Goal: Navigation & Orientation: Find specific page/section

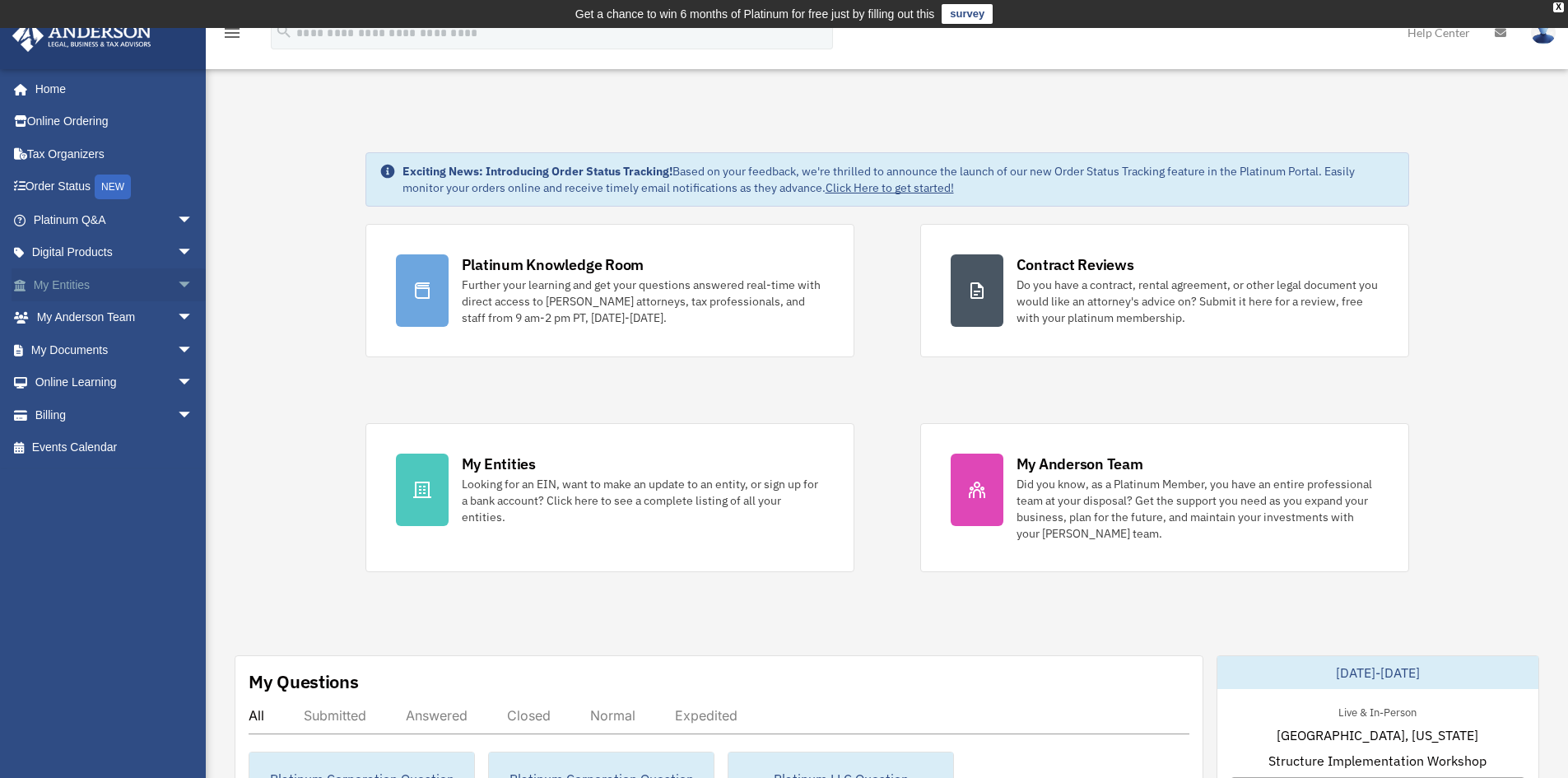
click at [89, 287] on link "My Entities arrow_drop_down" at bounding box center [115, 284] width 207 height 33
click at [177, 288] on span "arrow_drop_down" at bounding box center [193, 285] width 33 height 34
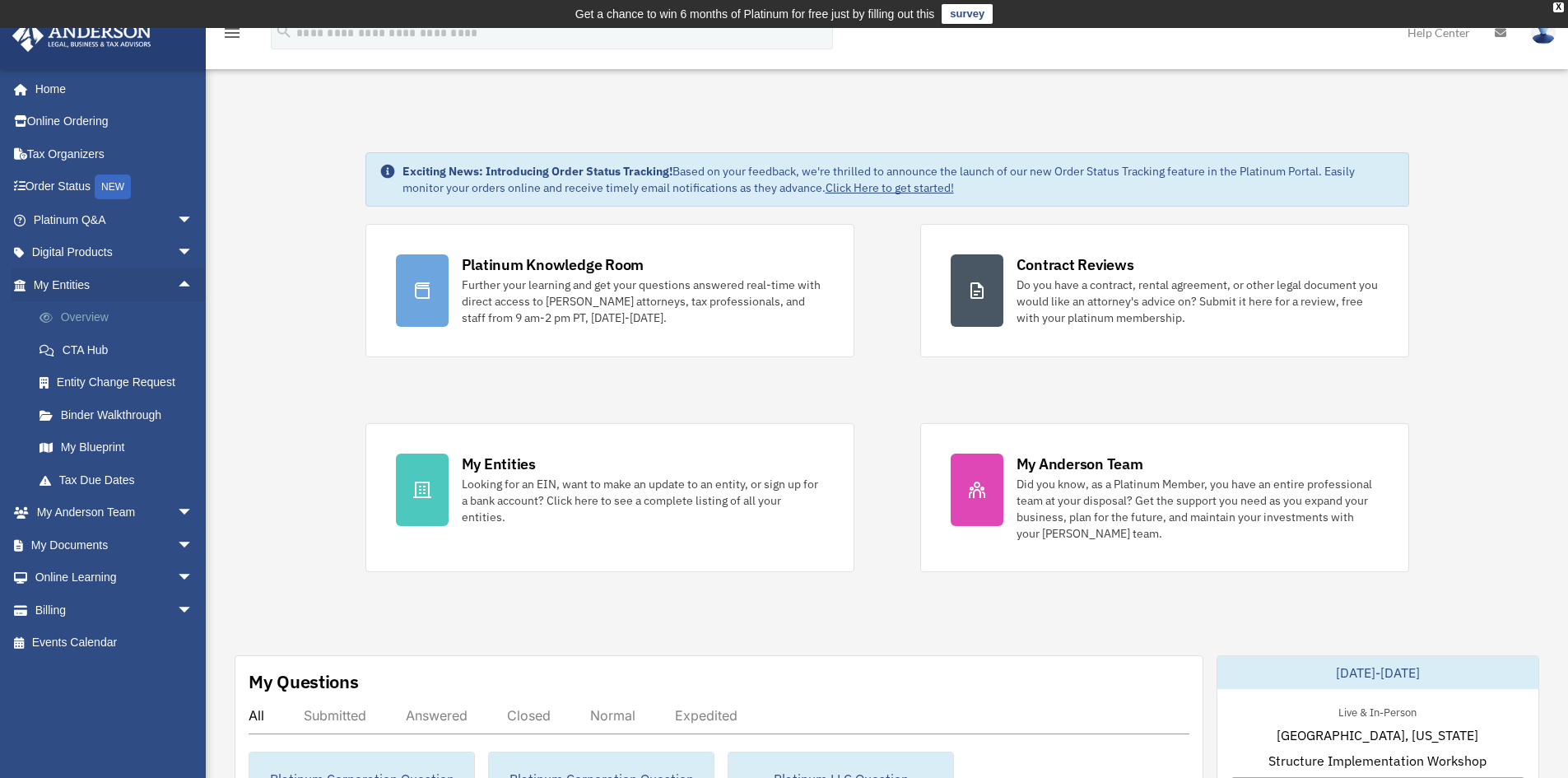
click at [113, 307] on link "Overview" at bounding box center [120, 317] width 195 height 33
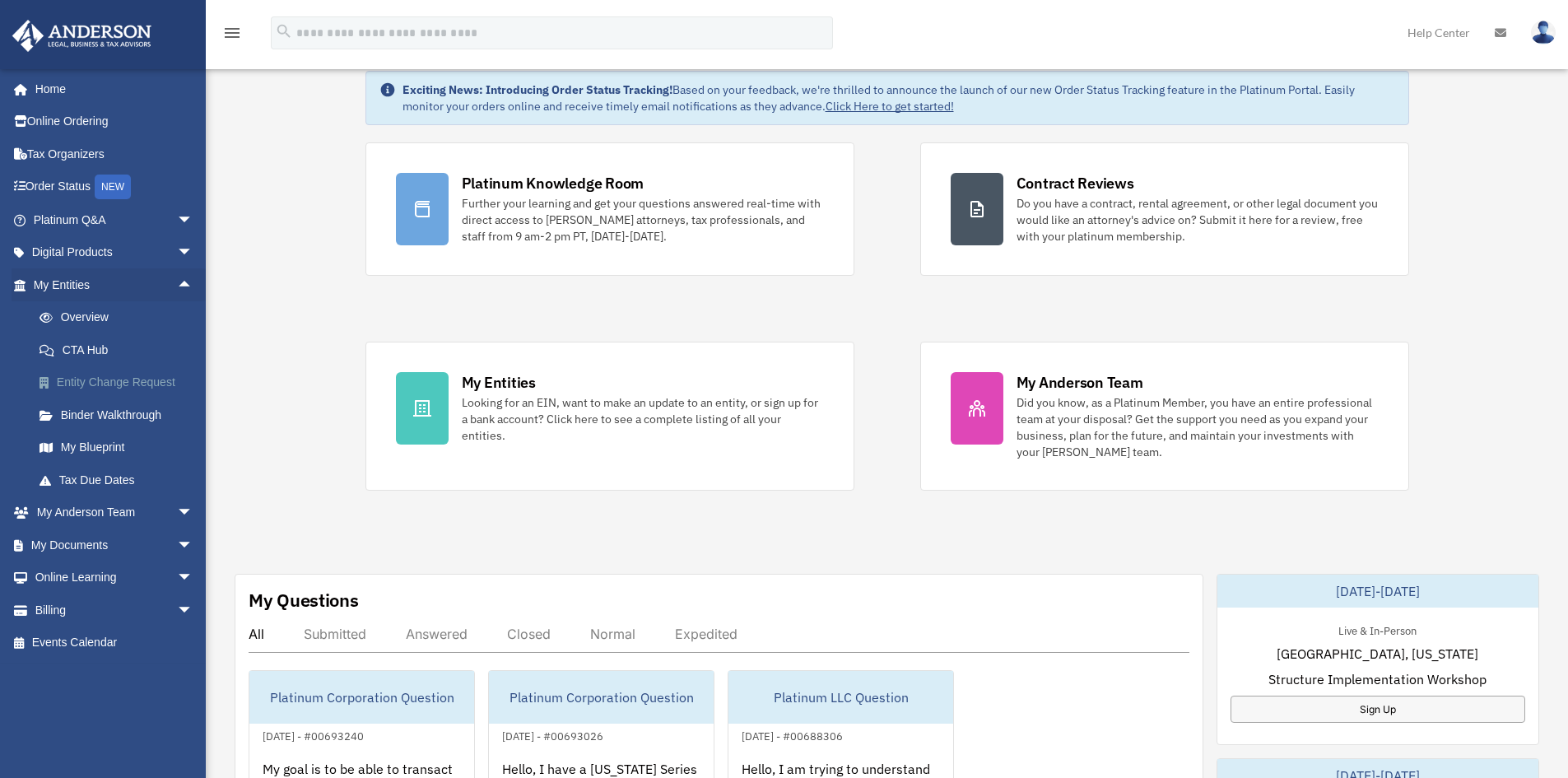
scroll to position [82, 0]
click at [139, 328] on link "Overview" at bounding box center [120, 317] width 195 height 33
click at [95, 311] on link "Overview" at bounding box center [120, 317] width 195 height 33
click at [177, 509] on span "arrow_drop_down" at bounding box center [193, 513] width 33 height 34
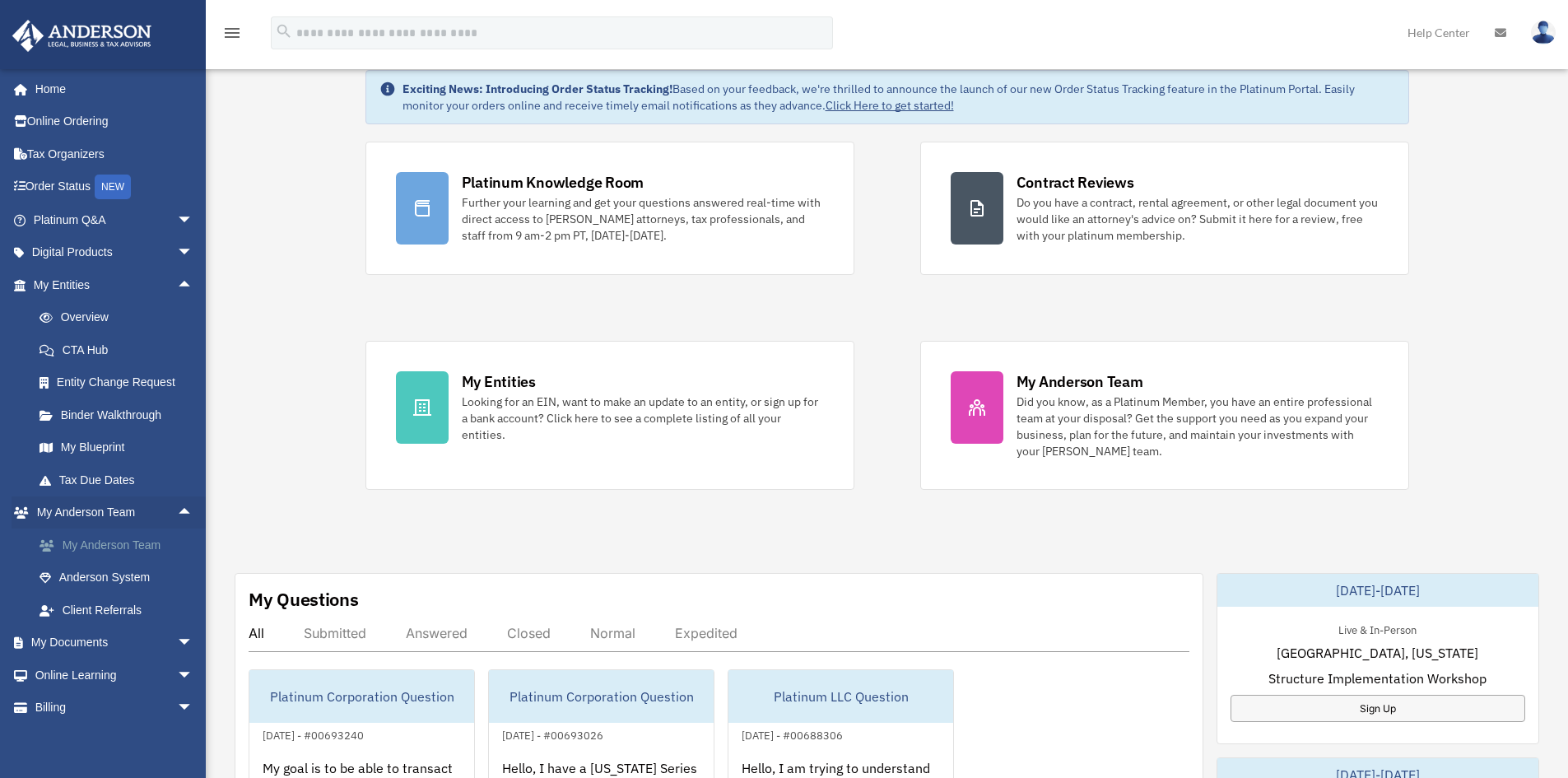
click at [126, 553] on link "My Anderson Team" at bounding box center [120, 544] width 195 height 33
click at [134, 551] on link "My Anderson Team" at bounding box center [120, 544] width 195 height 33
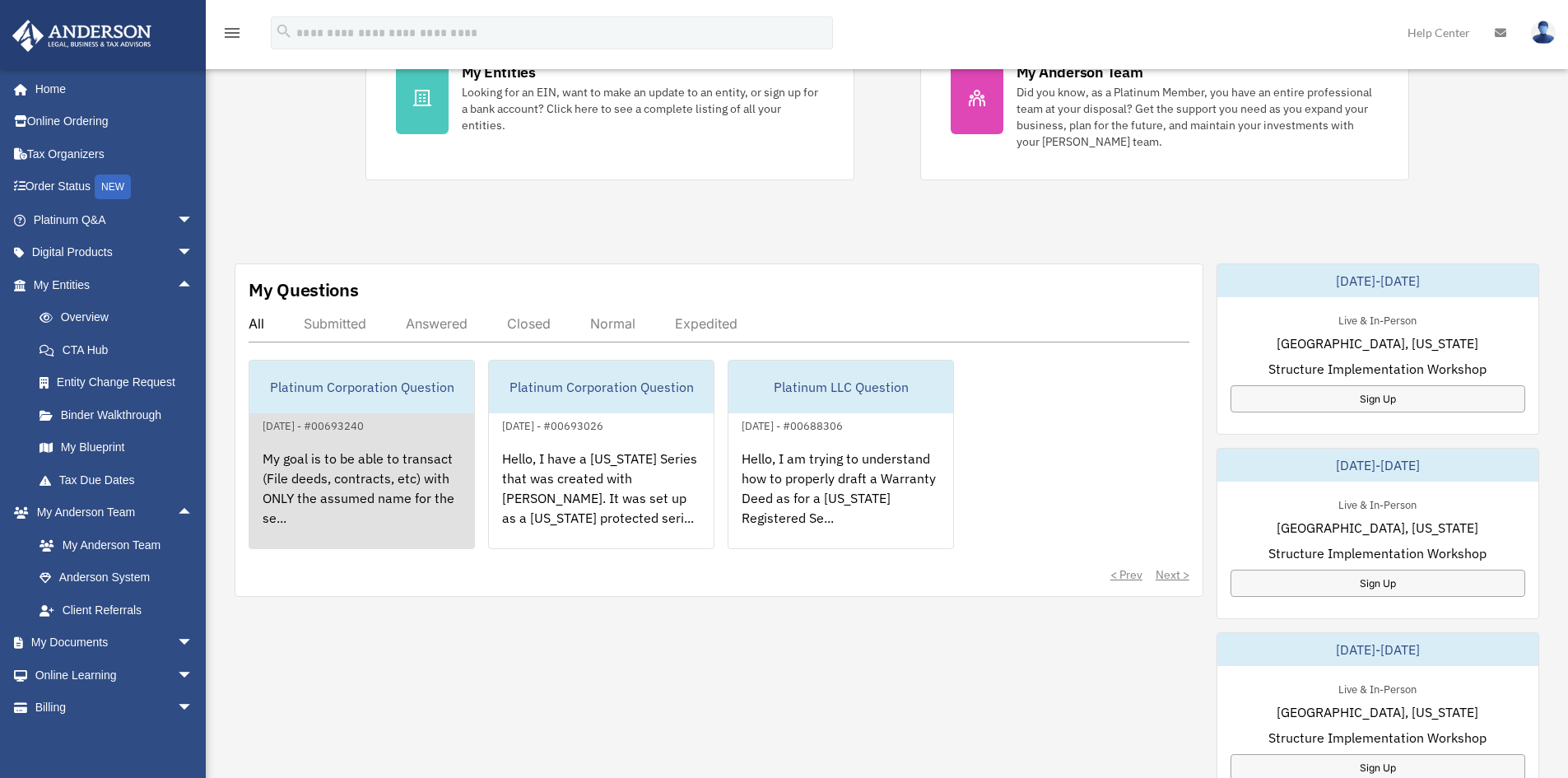
scroll to position [493, 0]
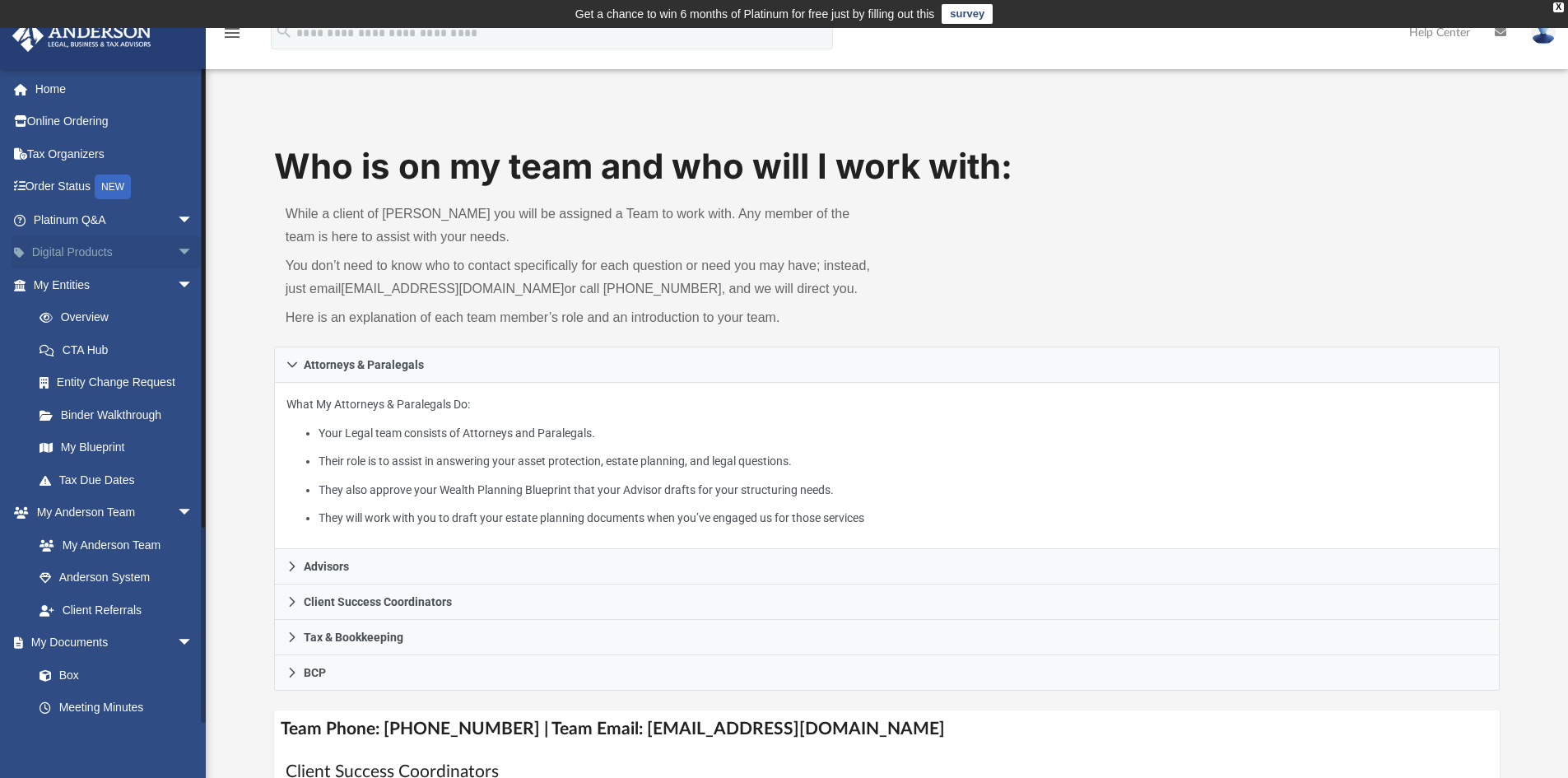
click at [154, 250] on link "Digital Products arrow_drop_down" at bounding box center [115, 252] width 207 height 33
click at [177, 253] on span "arrow_drop_down" at bounding box center [193, 253] width 33 height 34
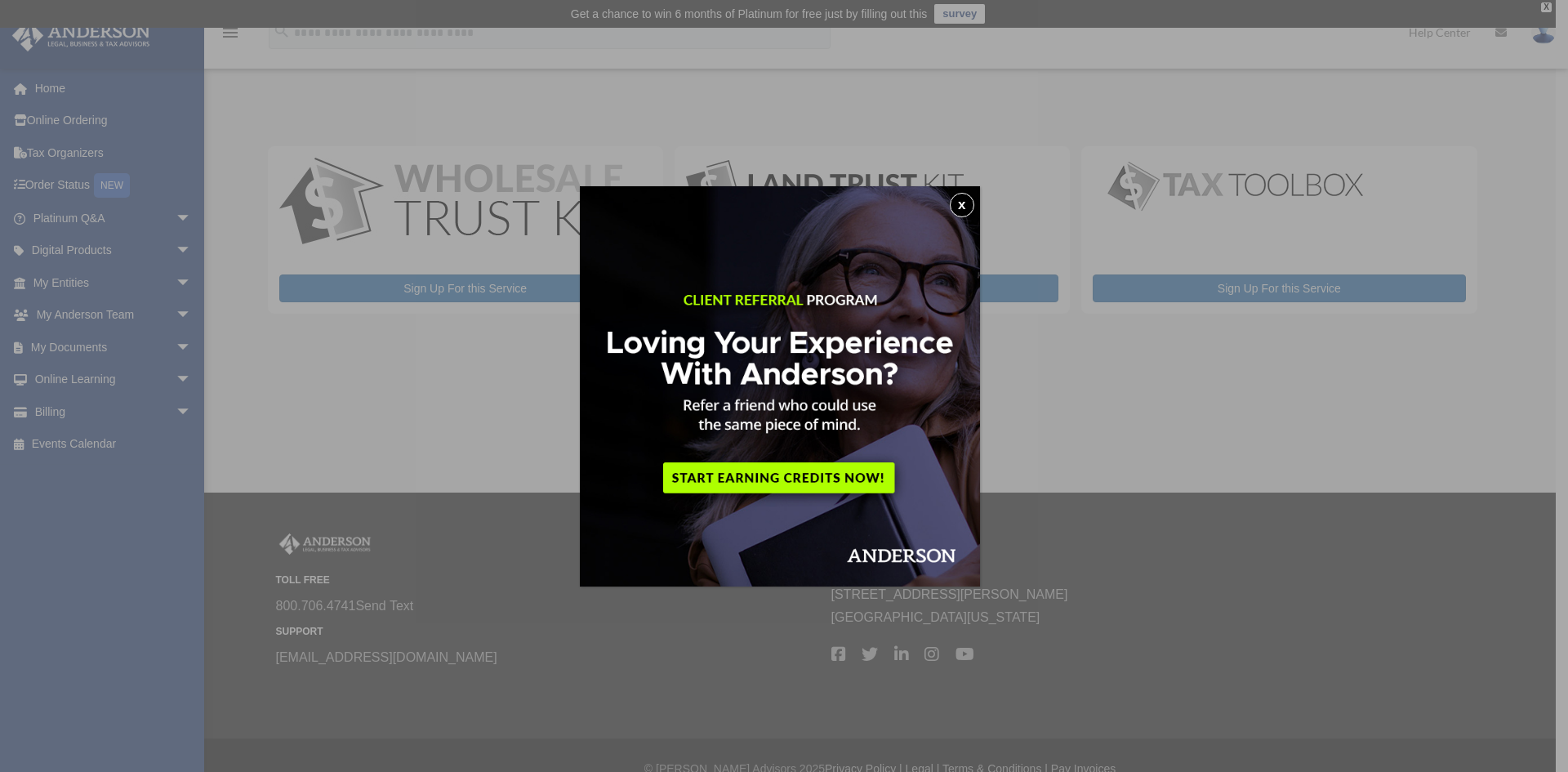
click at [960, 206] on button "x" at bounding box center [961, 204] width 24 height 24
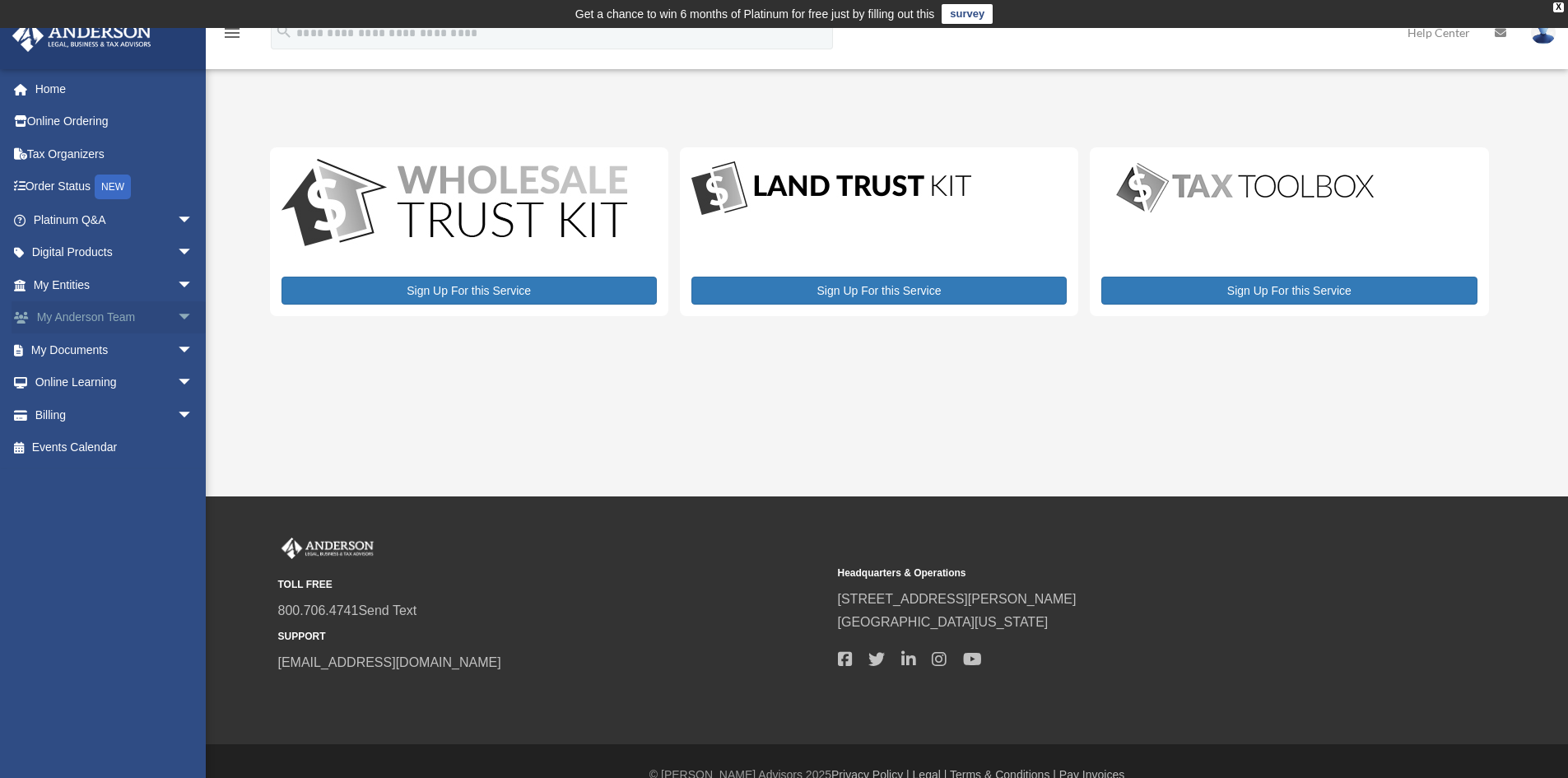
click at [177, 315] on span "arrow_drop_down" at bounding box center [193, 318] width 33 height 34
click at [139, 364] on link "My Anderson Team" at bounding box center [120, 349] width 195 height 33
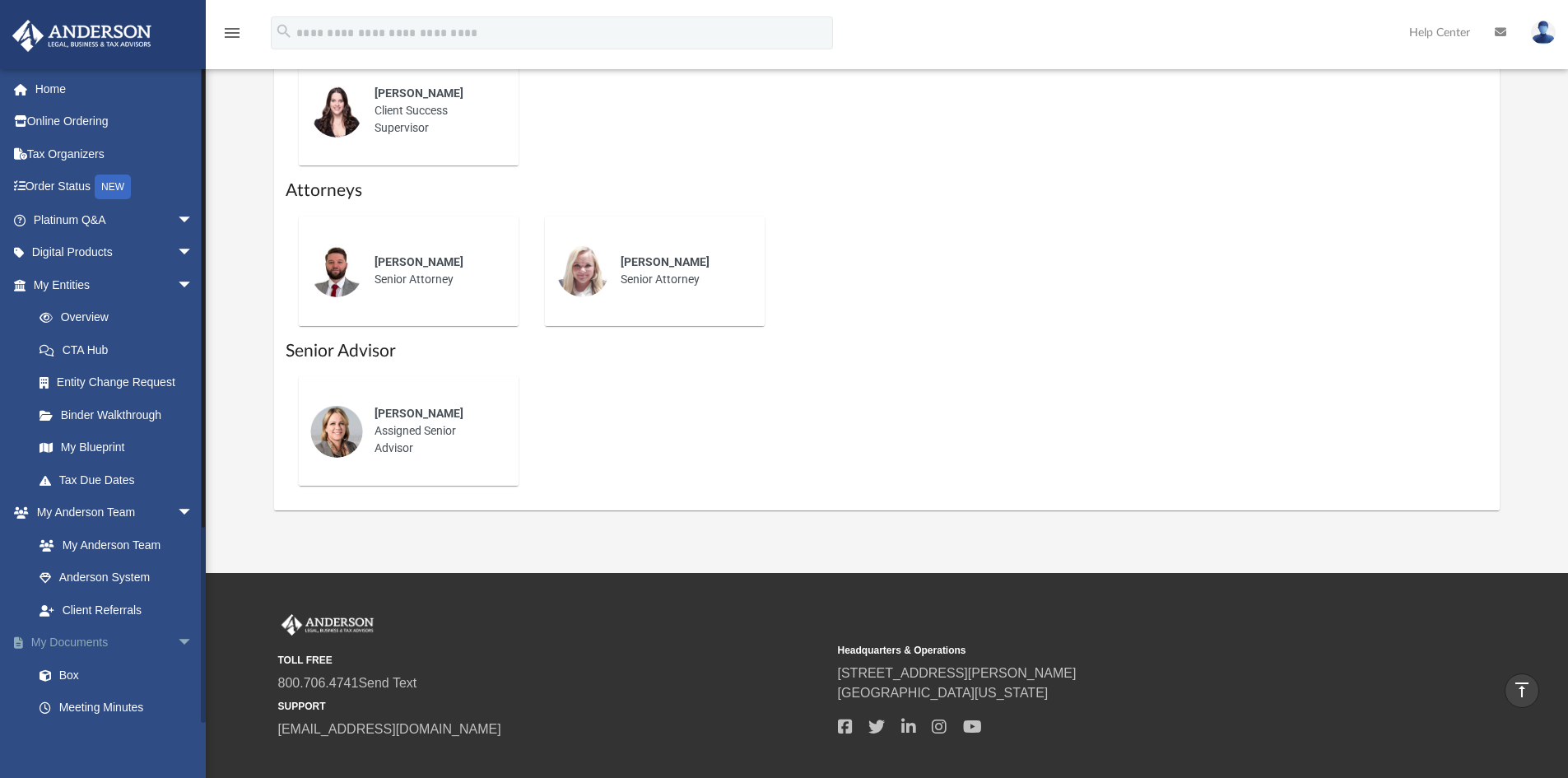
scroll to position [82, 0]
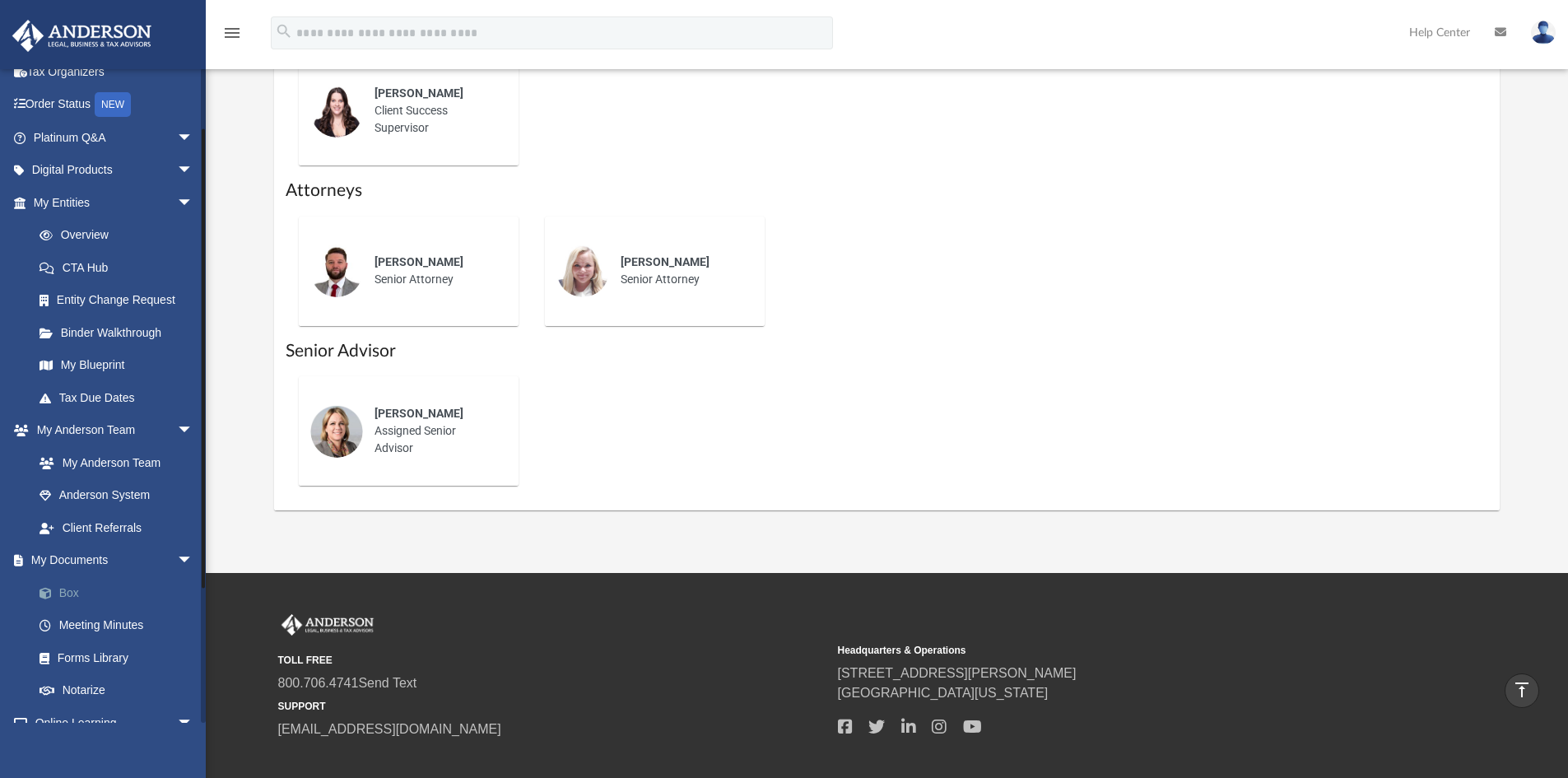
click at [97, 602] on link "Box" at bounding box center [120, 592] width 195 height 33
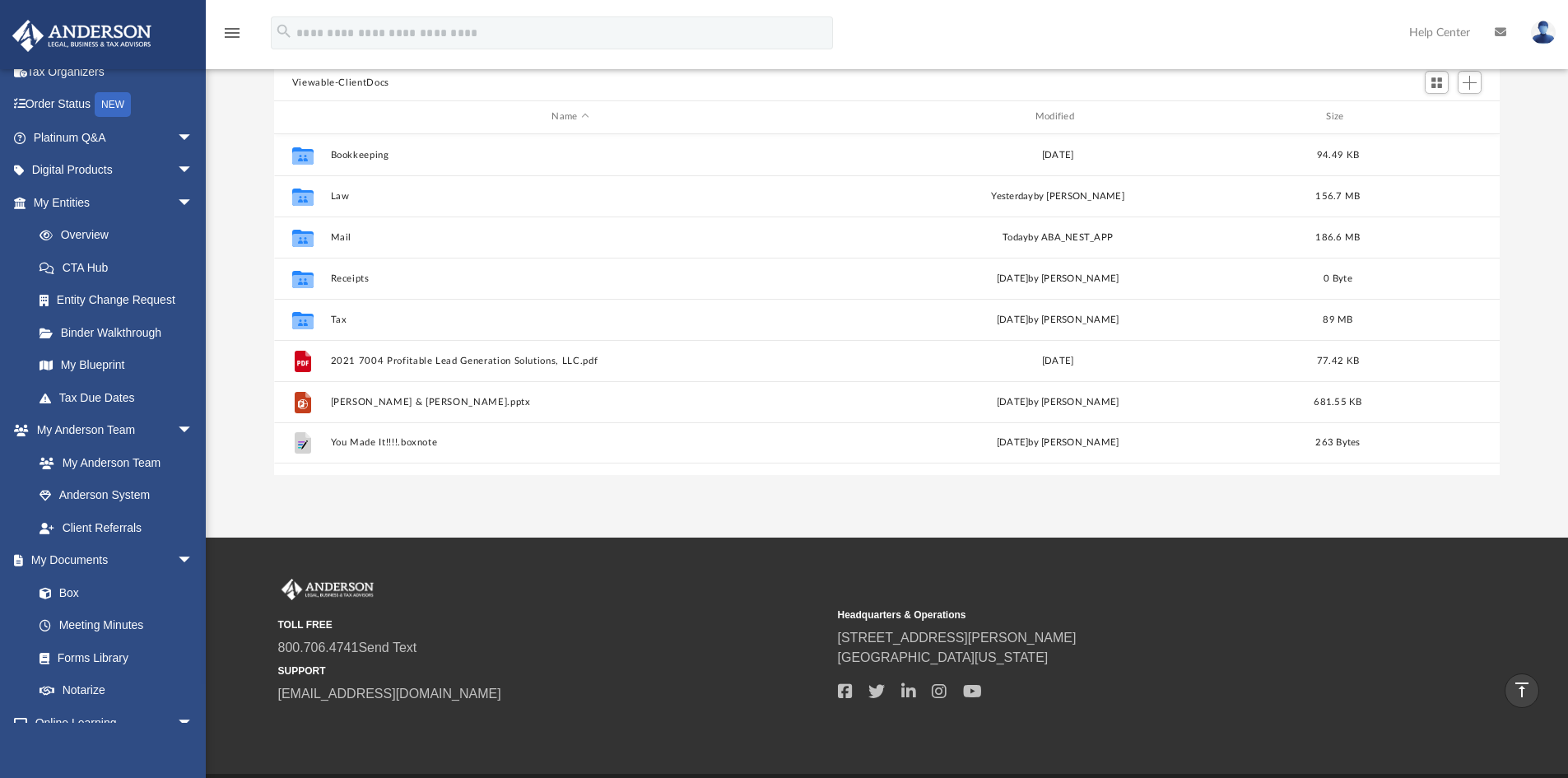
scroll to position [83, 0]
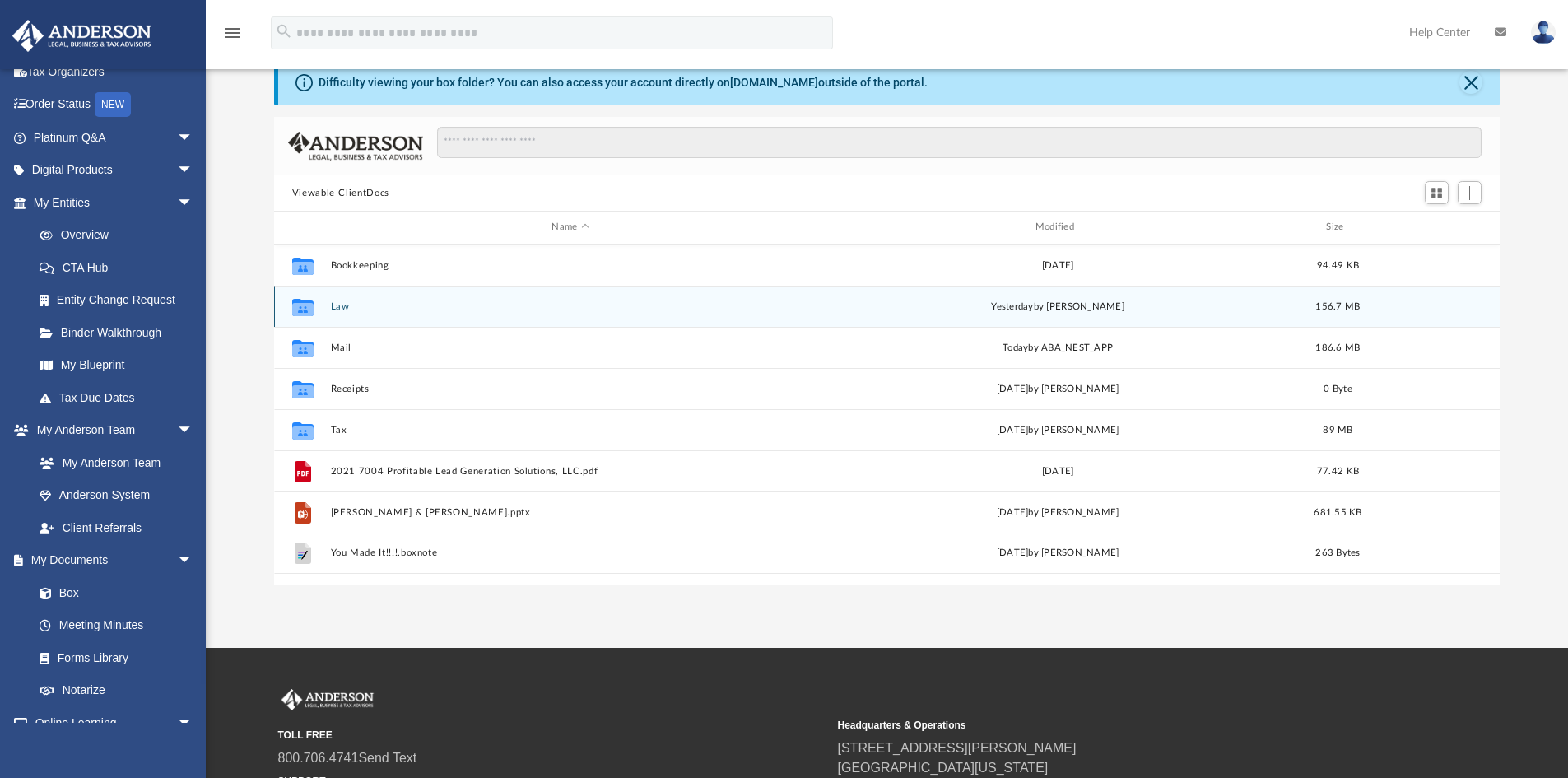
click at [343, 307] on button "Law" at bounding box center [569, 306] width 479 height 11
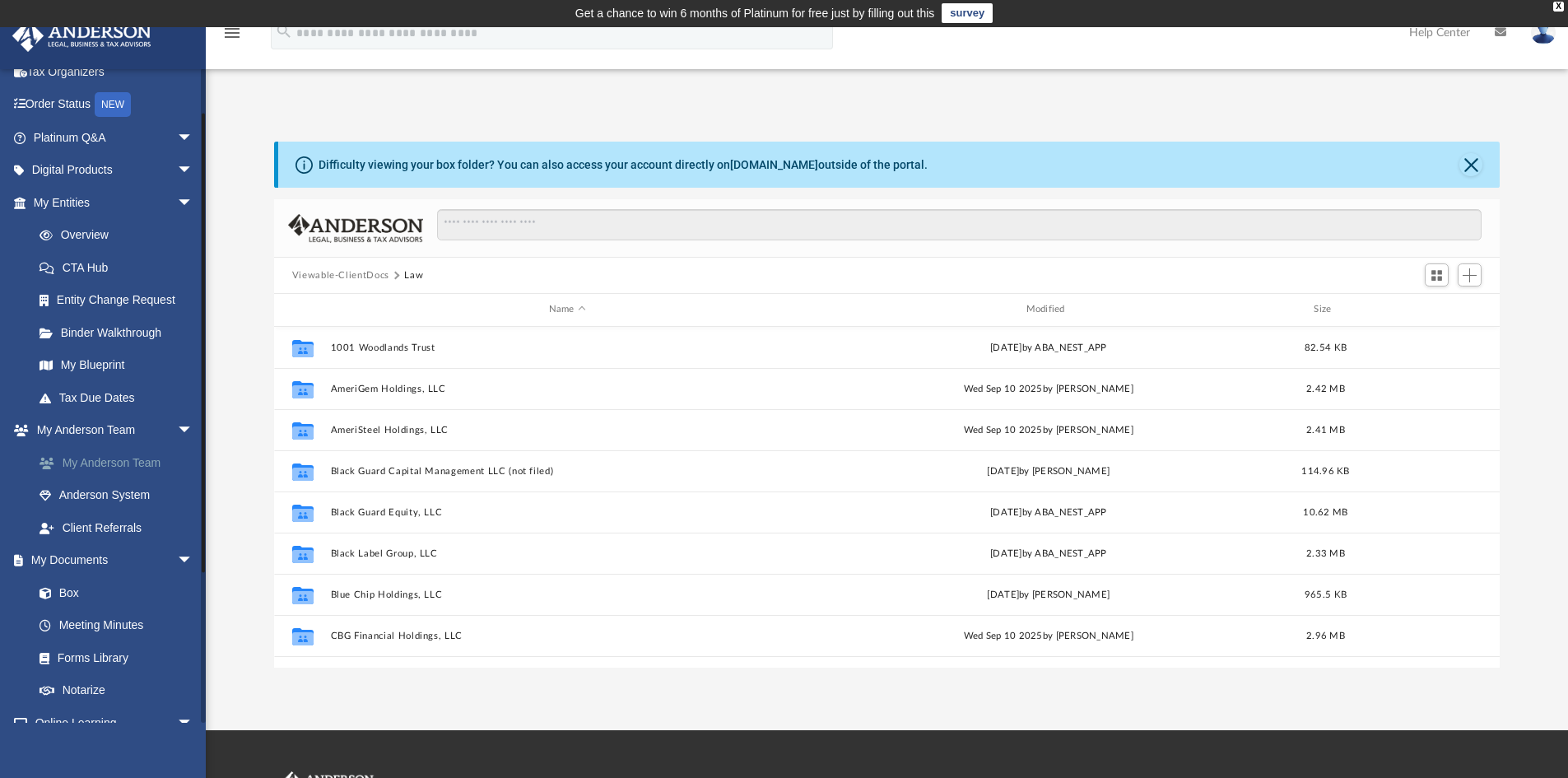
scroll to position [0, 0]
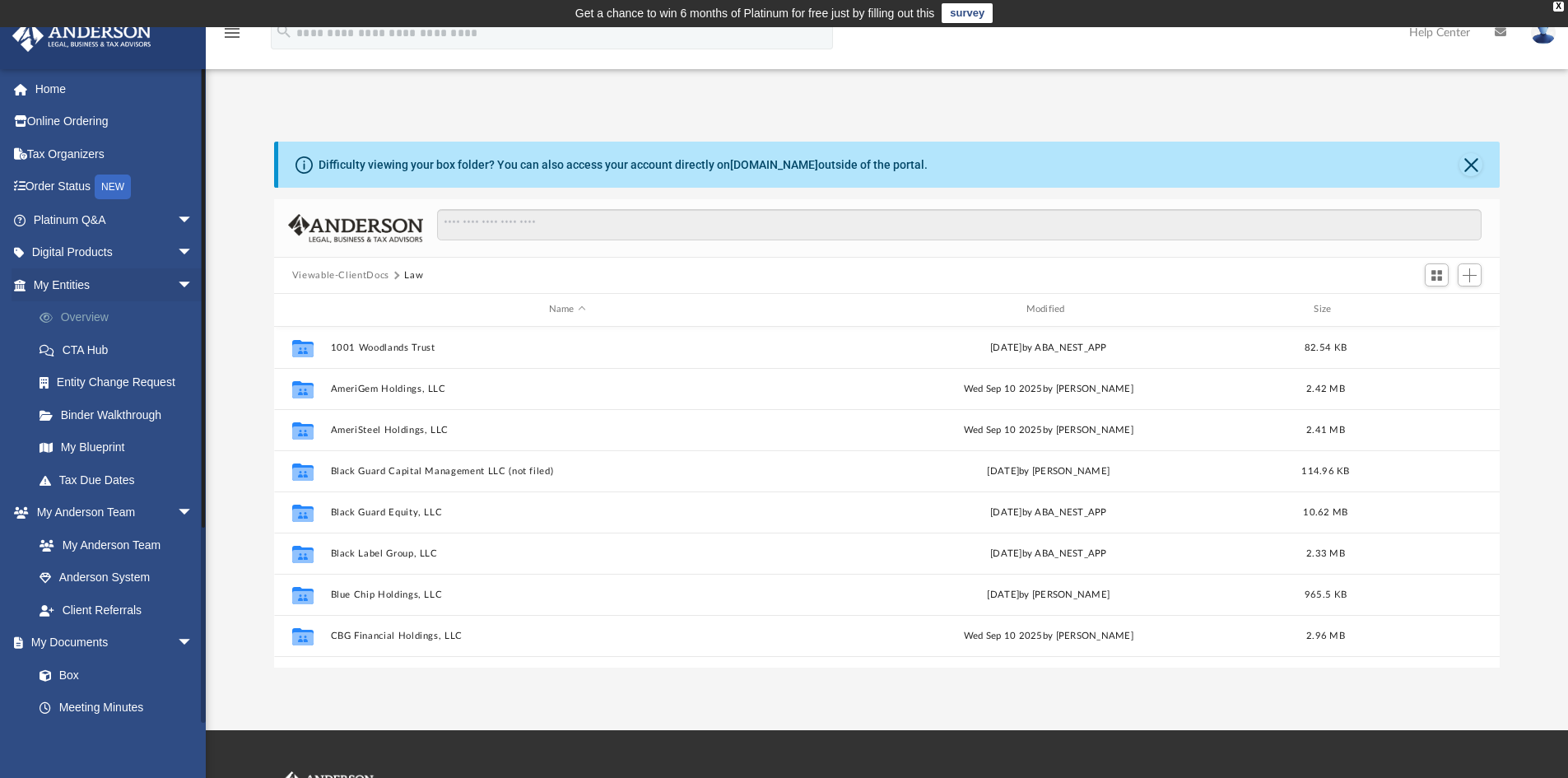
click at [114, 314] on link "Overview" at bounding box center [120, 317] width 195 height 33
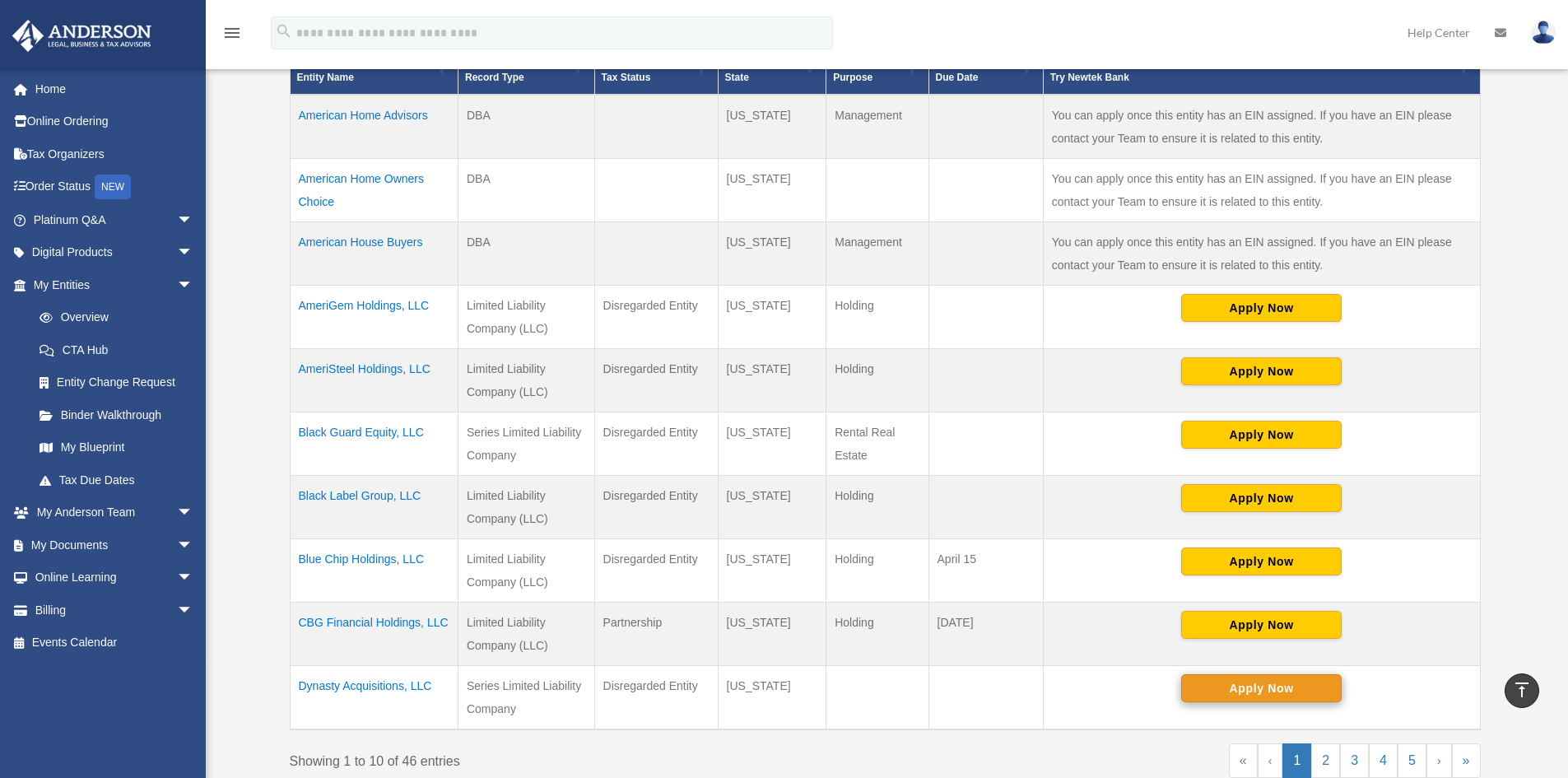
scroll to position [439, 0]
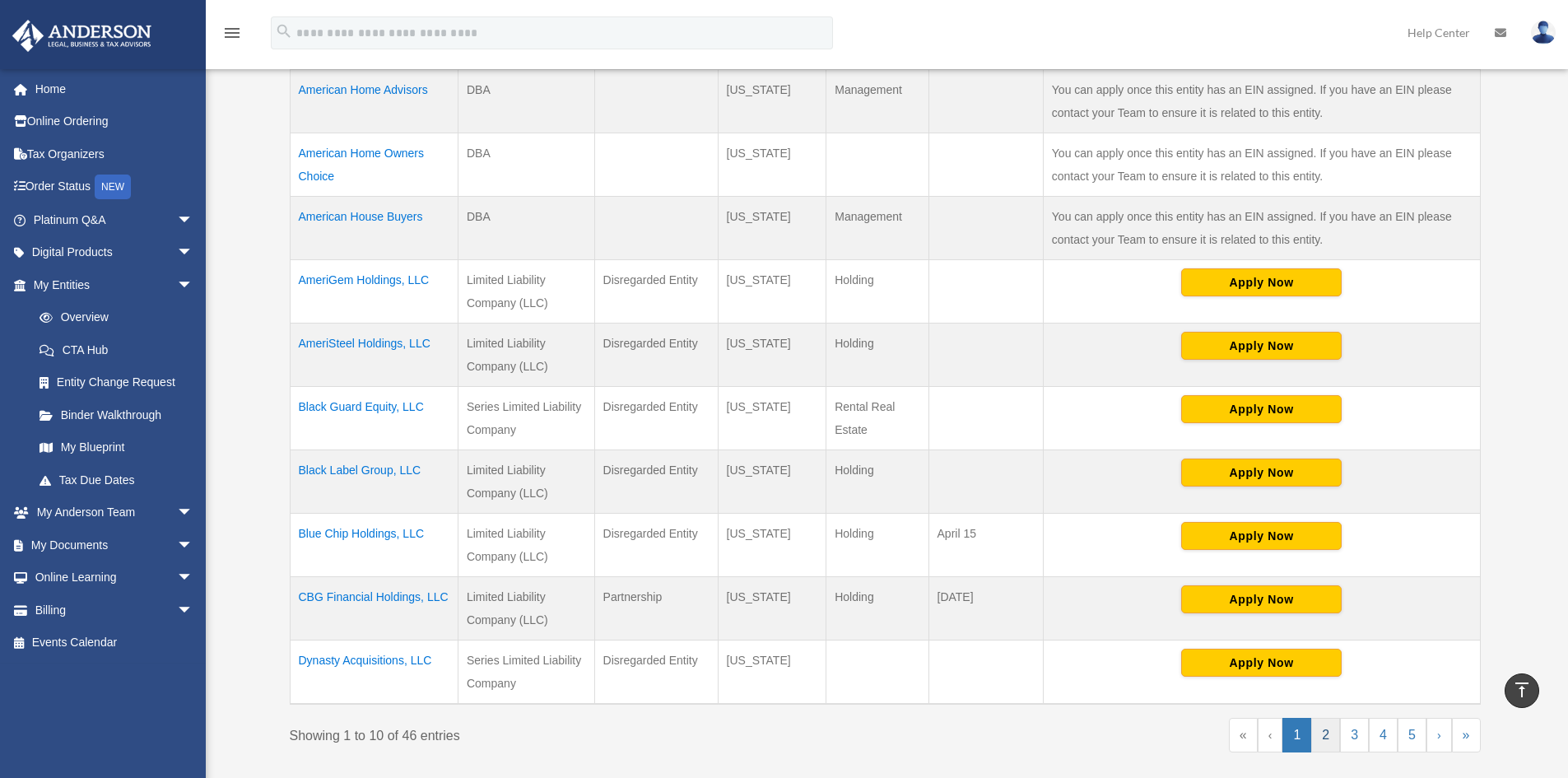
click at [1329, 722] on link "2" at bounding box center [1326, 734] width 29 height 34
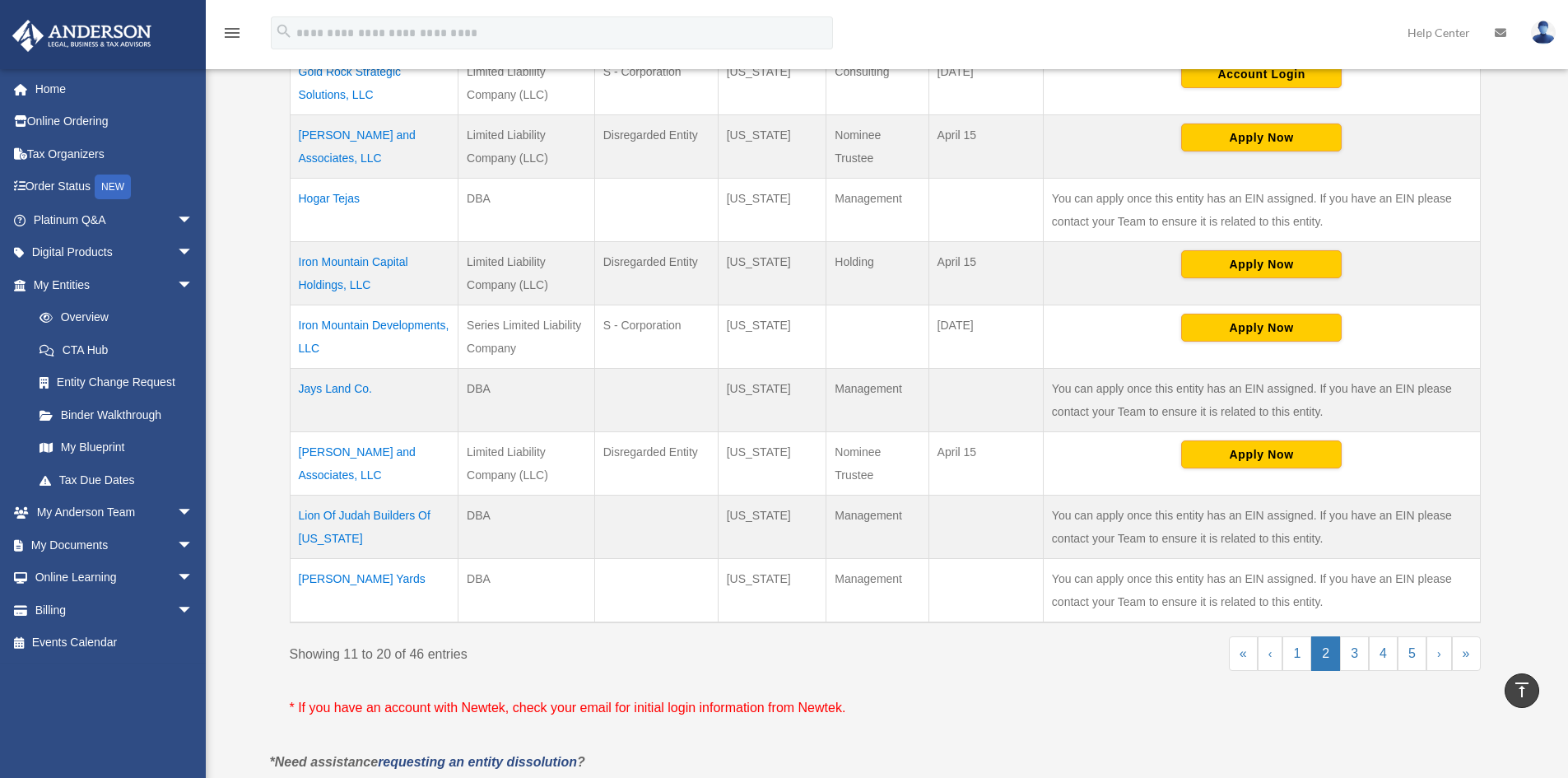
scroll to position [521, 0]
click at [1357, 655] on link "3" at bounding box center [1354, 652] width 29 height 34
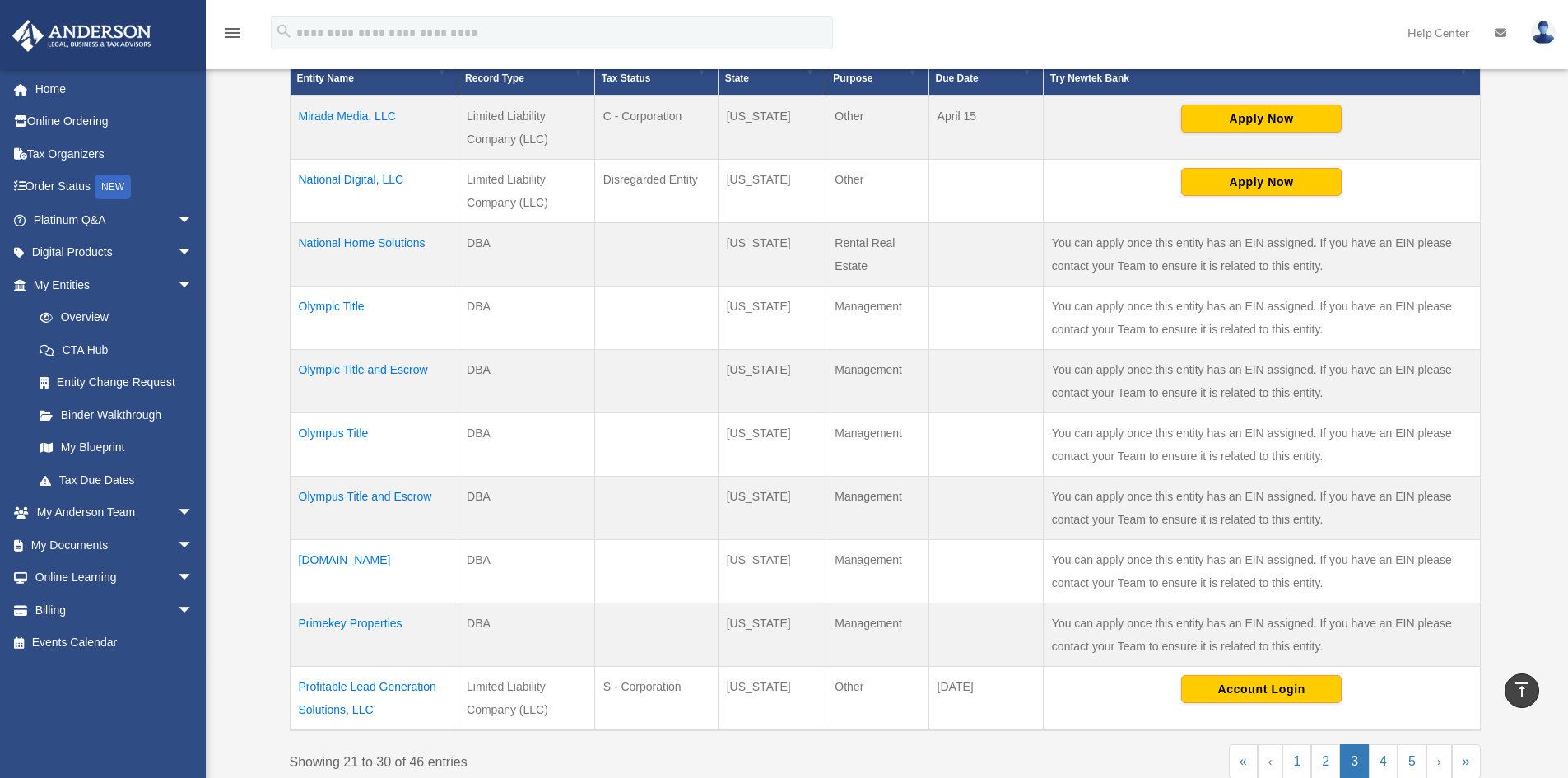
scroll to position [439, 0]
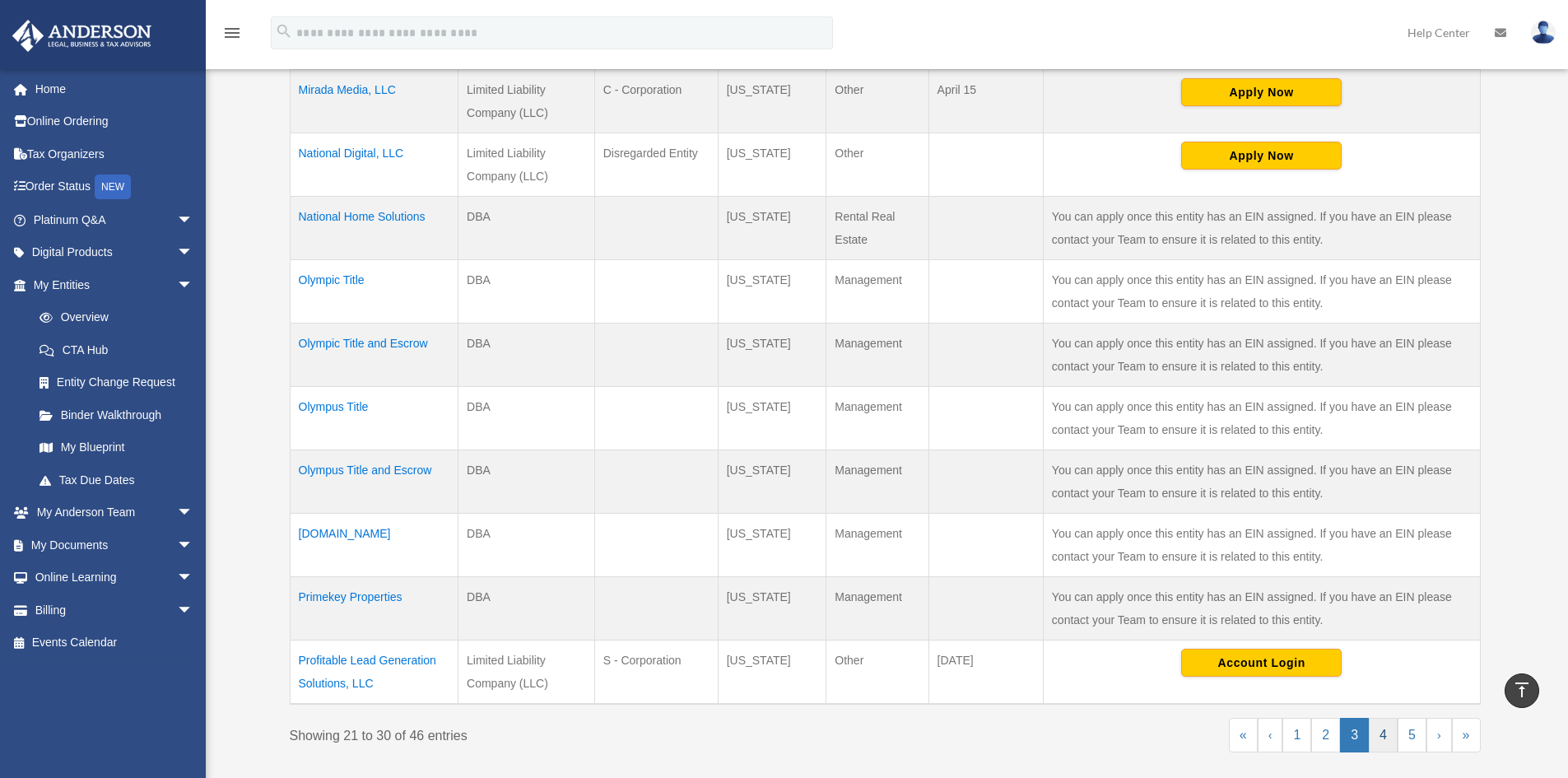
click at [1377, 744] on link "4" at bounding box center [1383, 734] width 29 height 34
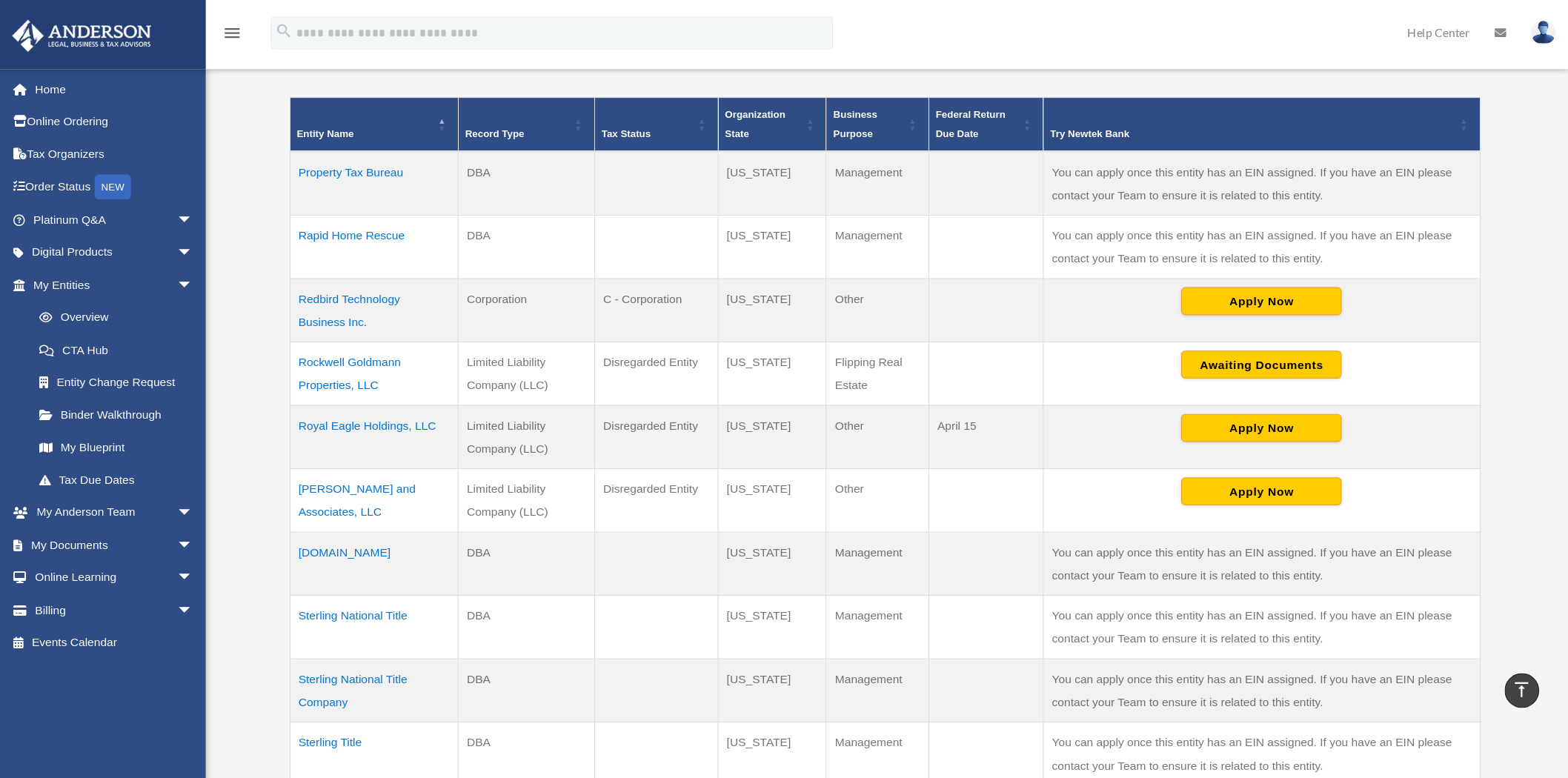
scroll to position [321, 0]
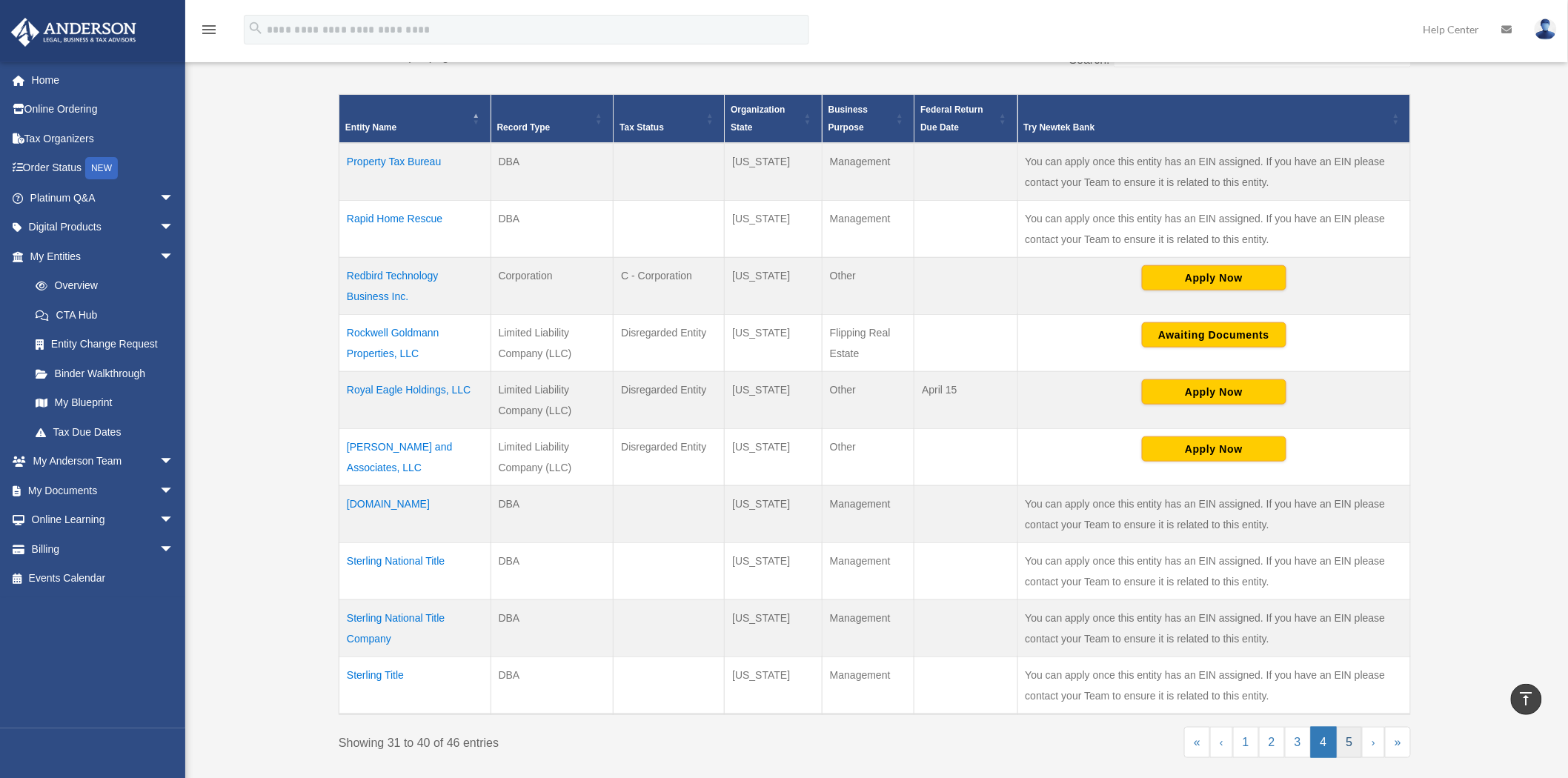
click at [1357, 700] on link "5" at bounding box center [1350, 742] width 26 height 31
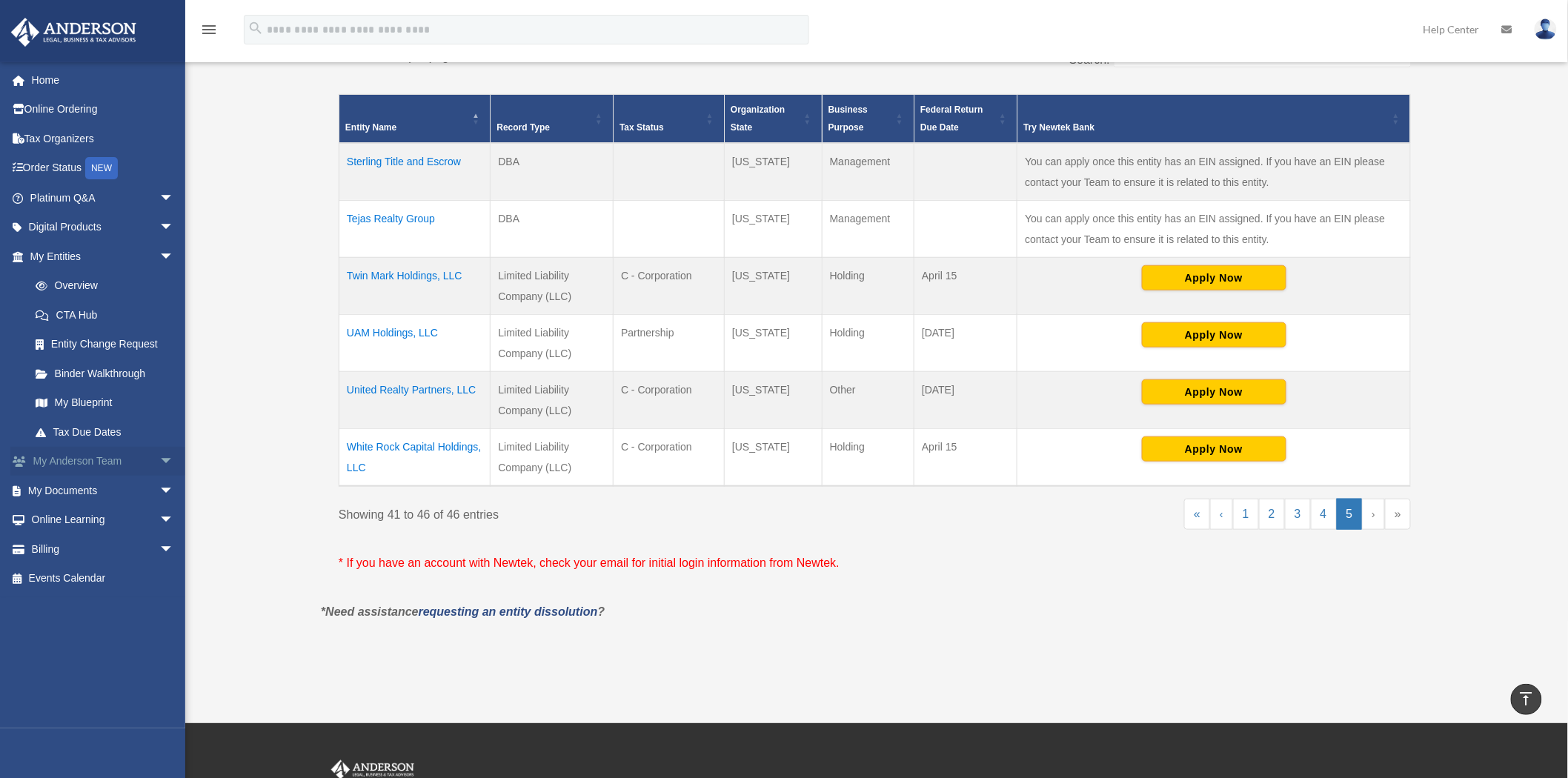
click at [159, 462] on span "arrow_drop_down" at bounding box center [173, 462] width 30 height 30
click at [159, 462] on span "arrow_drop_up" at bounding box center [173, 462] width 30 height 30
click at [159, 517] on span "arrow_drop_down" at bounding box center [173, 520] width 30 height 30
click at [159, 513] on span "arrow_drop_up" at bounding box center [173, 520] width 30 height 30
click at [159, 202] on span "arrow_drop_down" at bounding box center [173, 198] width 30 height 30
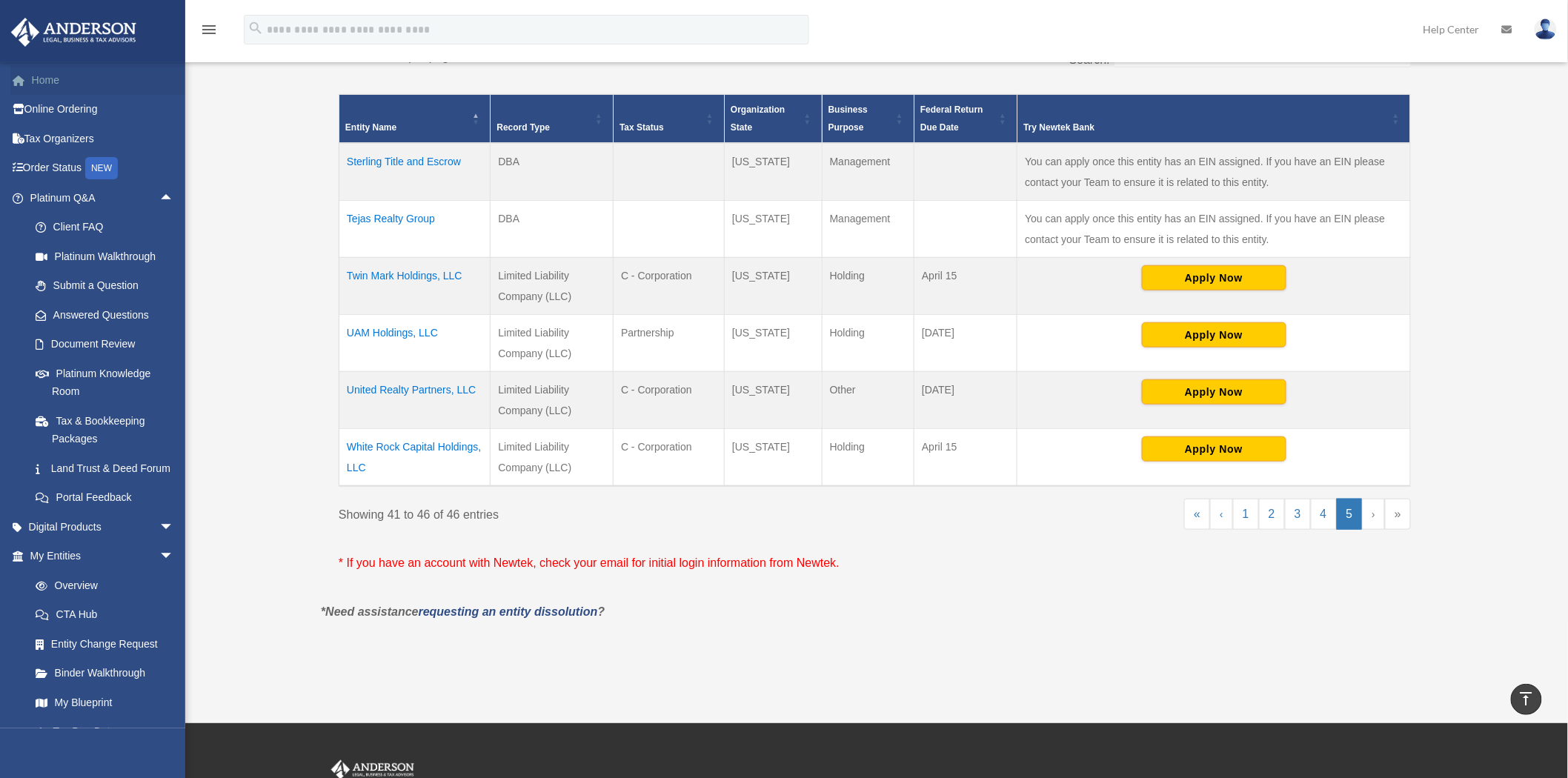
click at [52, 80] on link "Home" at bounding box center [104, 80] width 186 height 30
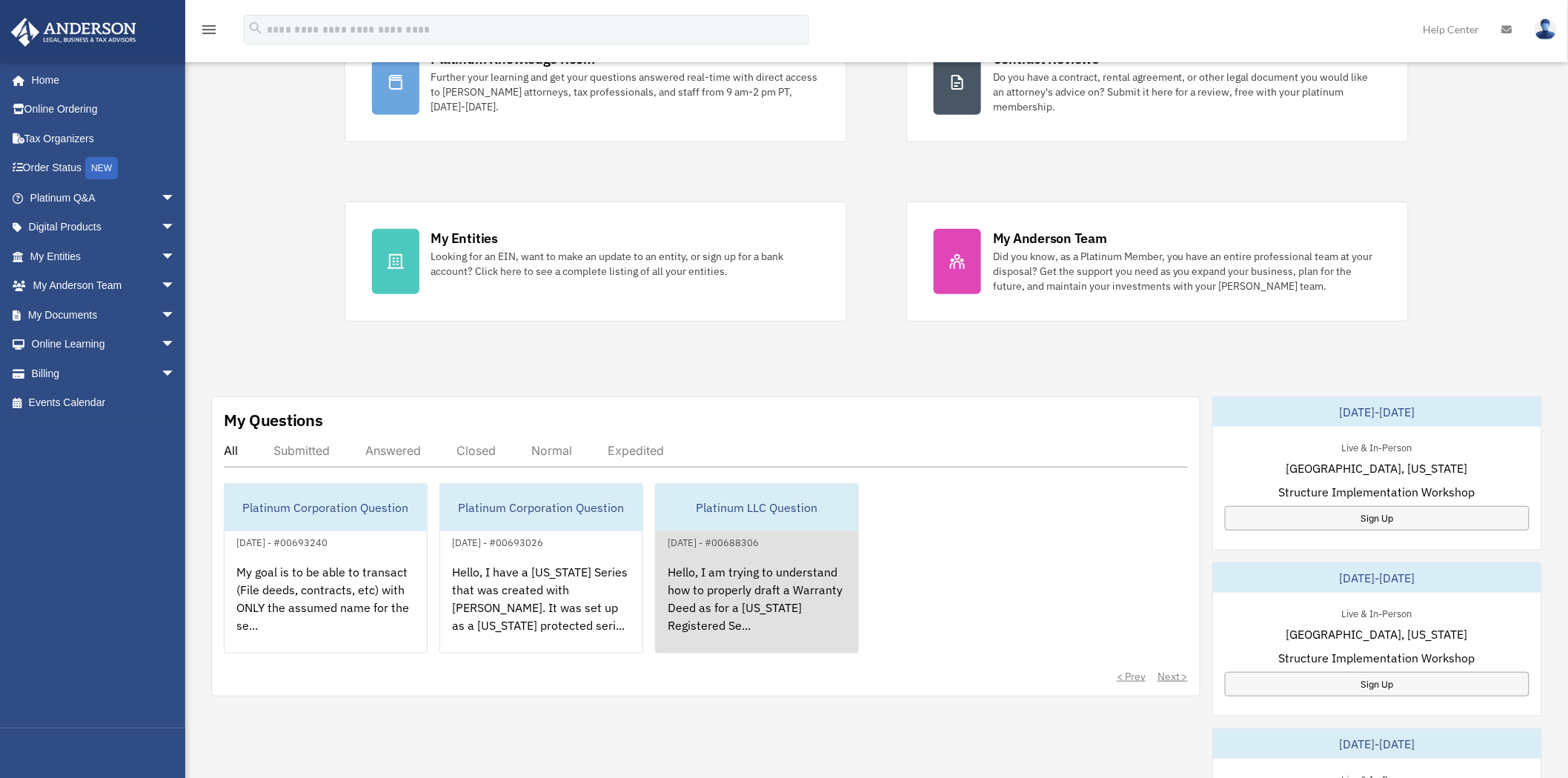
scroll to position [164, 0]
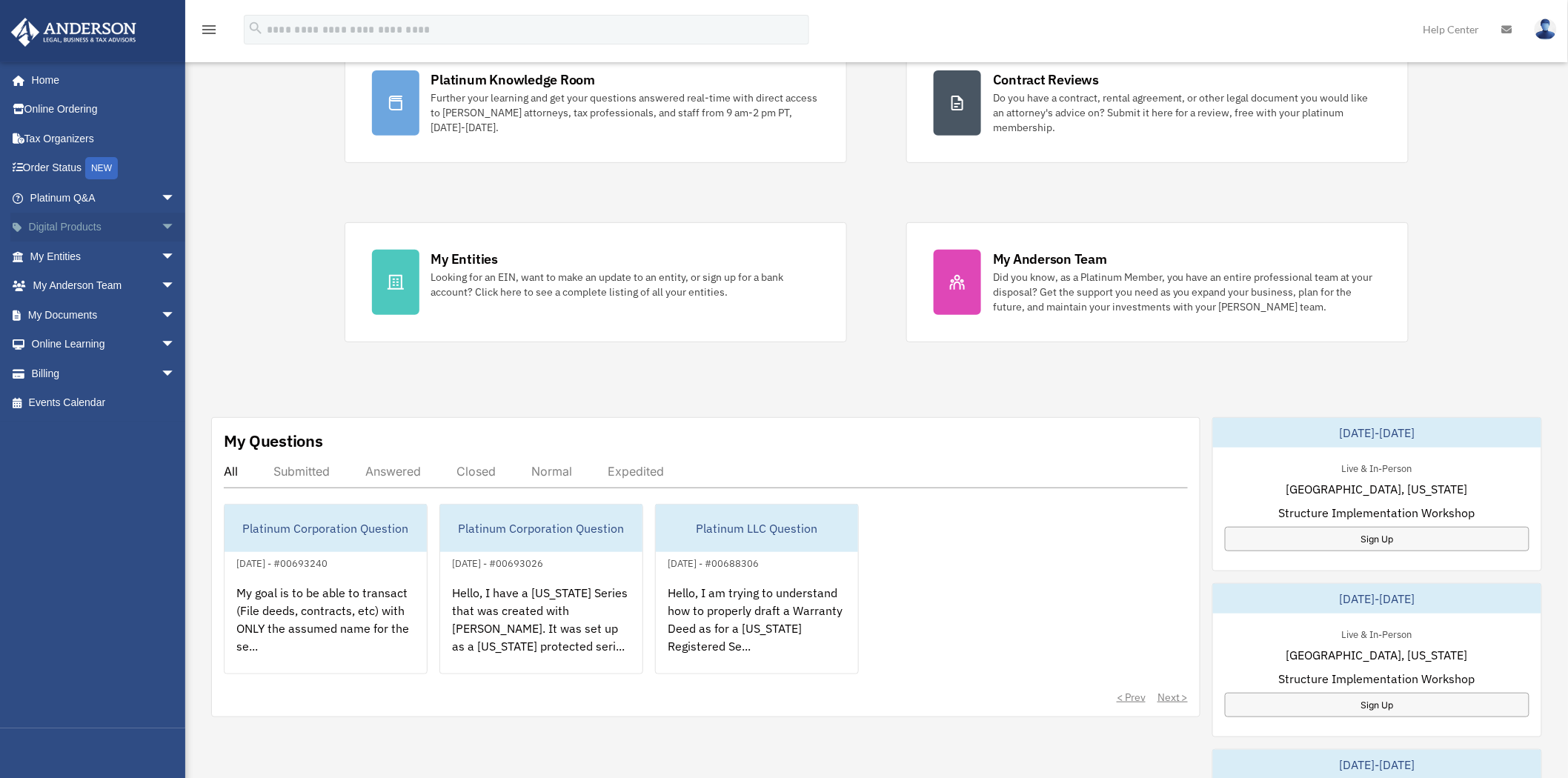
click at [161, 230] on span "arrow_drop_down" at bounding box center [175, 228] width 30 height 30
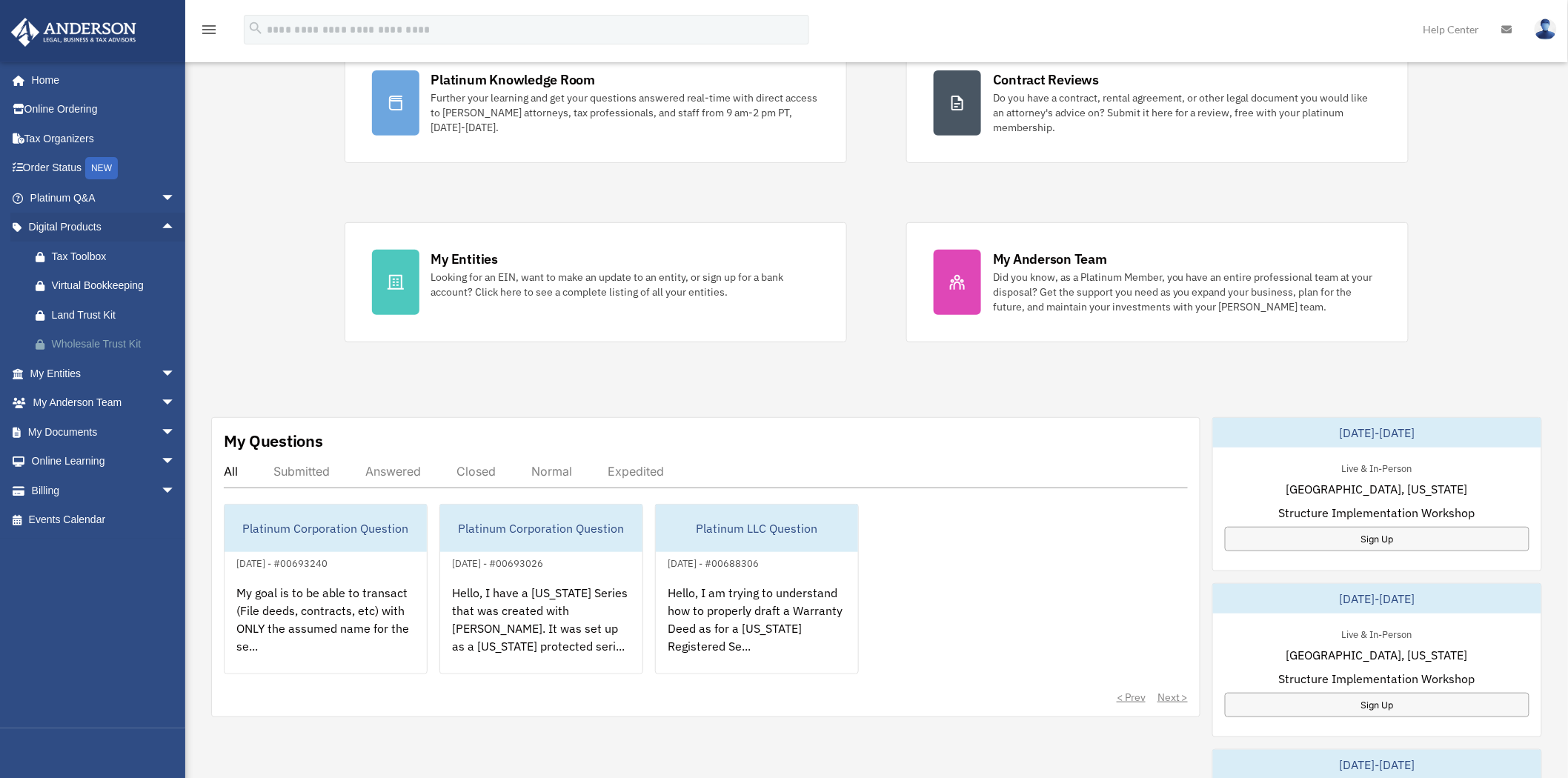
click at [127, 331] on link "Wholesale Trust Kit" at bounding box center [109, 344] width 177 height 30
click at [161, 375] on span "arrow_drop_down" at bounding box center [175, 374] width 30 height 30
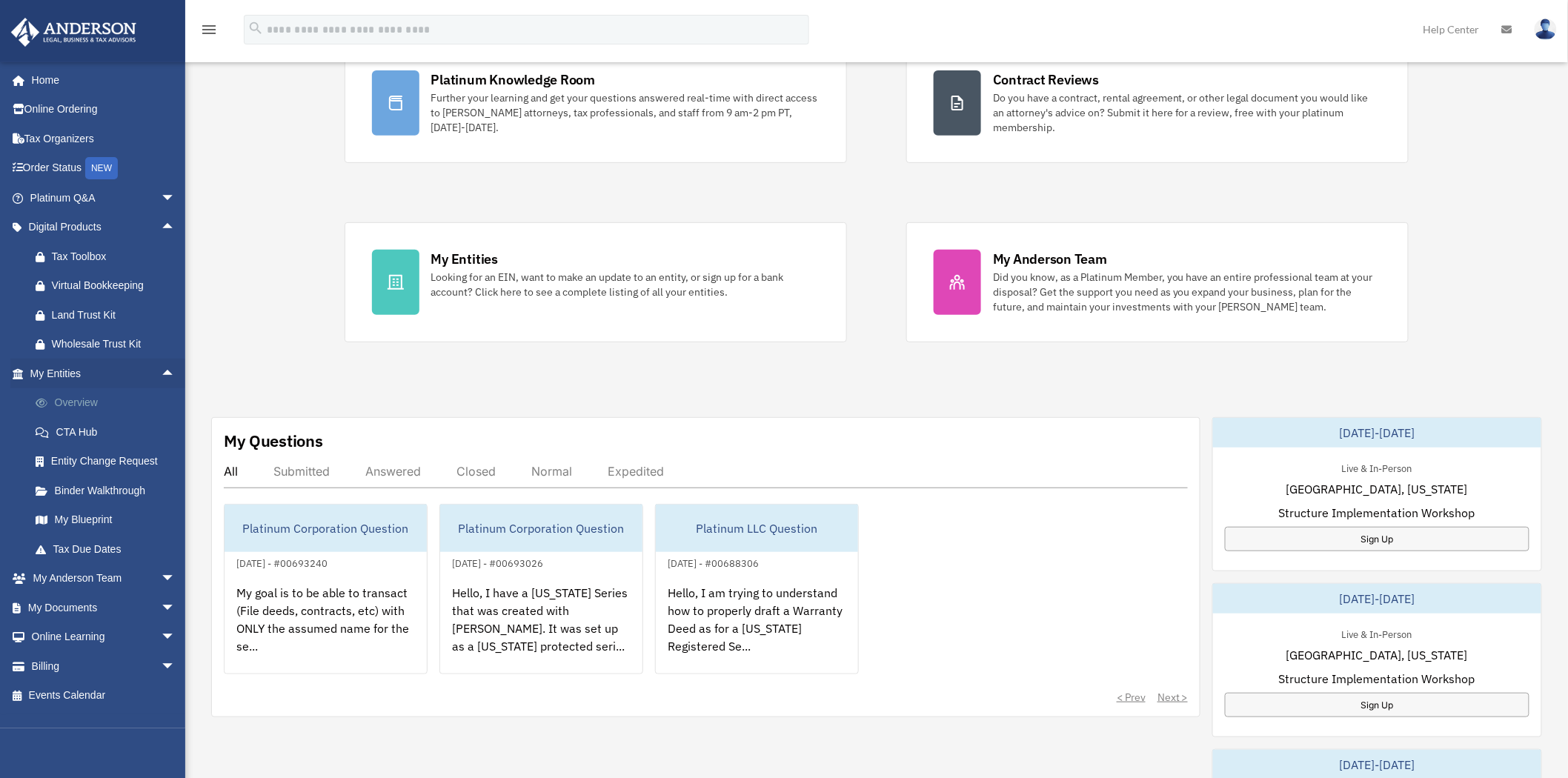
click at [84, 409] on link "Overview" at bounding box center [109, 403] width 177 height 30
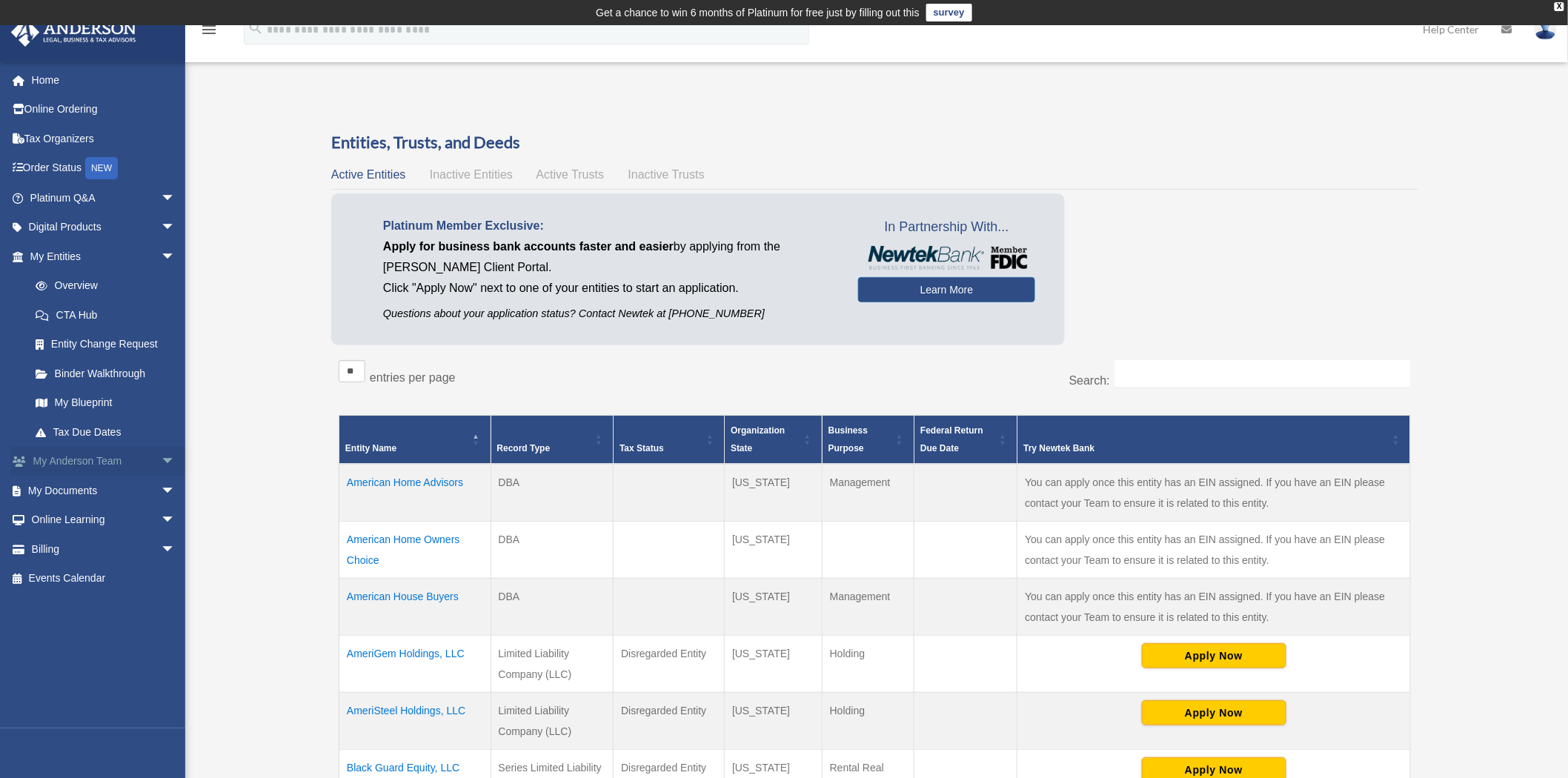
click at [85, 452] on link "My [PERSON_NAME] Team arrow_drop_down" at bounding box center [105, 461] width 188 height 30
click at [161, 457] on span "arrow_drop_down" at bounding box center [175, 462] width 30 height 30
click at [161, 464] on span "arrow_drop_up" at bounding box center [175, 462] width 30 height 30
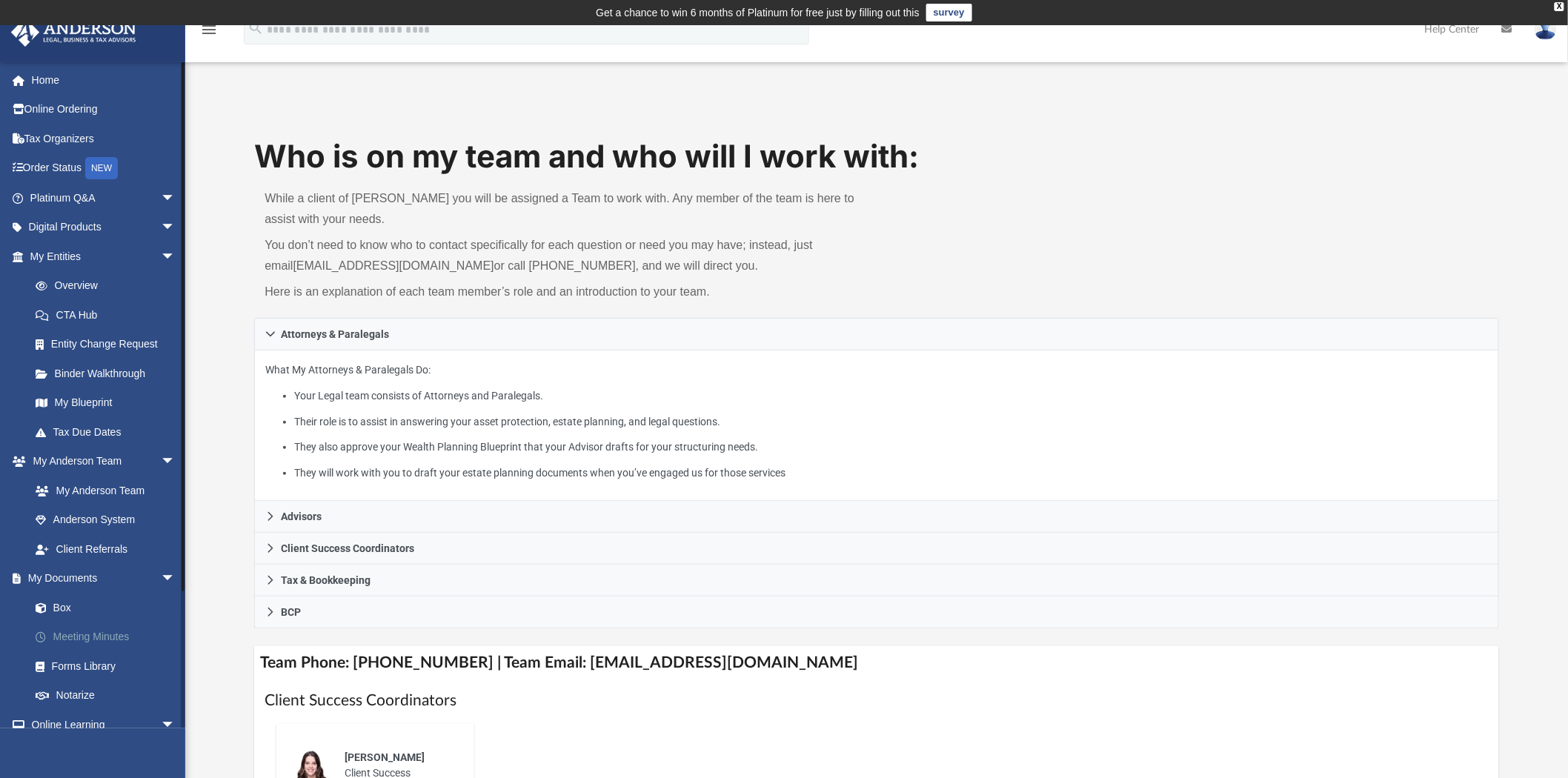
click at [128, 635] on link "Meeting Minutes" at bounding box center [109, 637] width 177 height 30
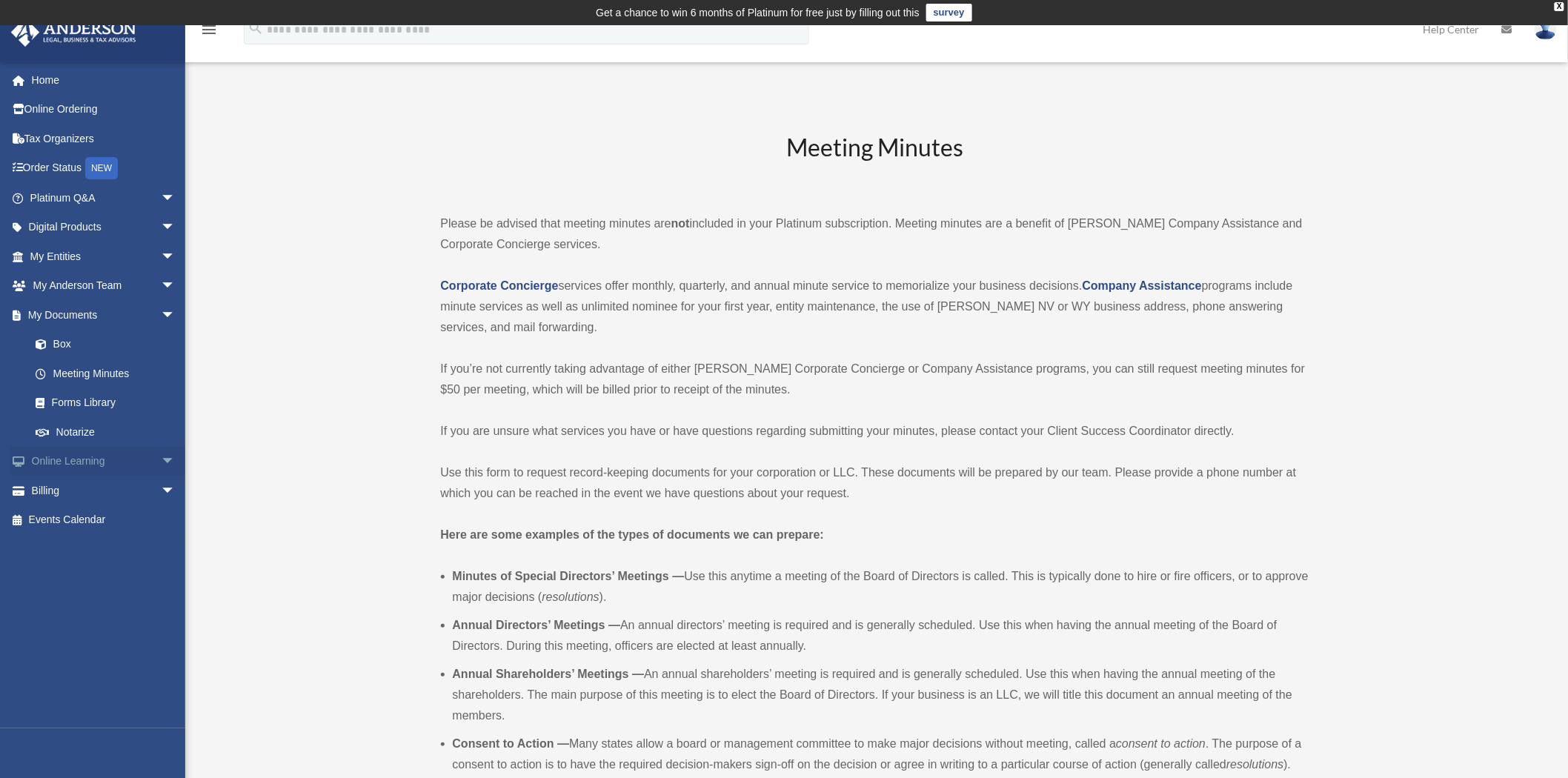
click at [161, 456] on span "arrow_drop_down" at bounding box center [175, 462] width 30 height 30
click at [120, 393] on link "Forms Library" at bounding box center [109, 403] width 177 height 30
click at [92, 408] on link "Forms Library" at bounding box center [109, 403] width 177 height 30
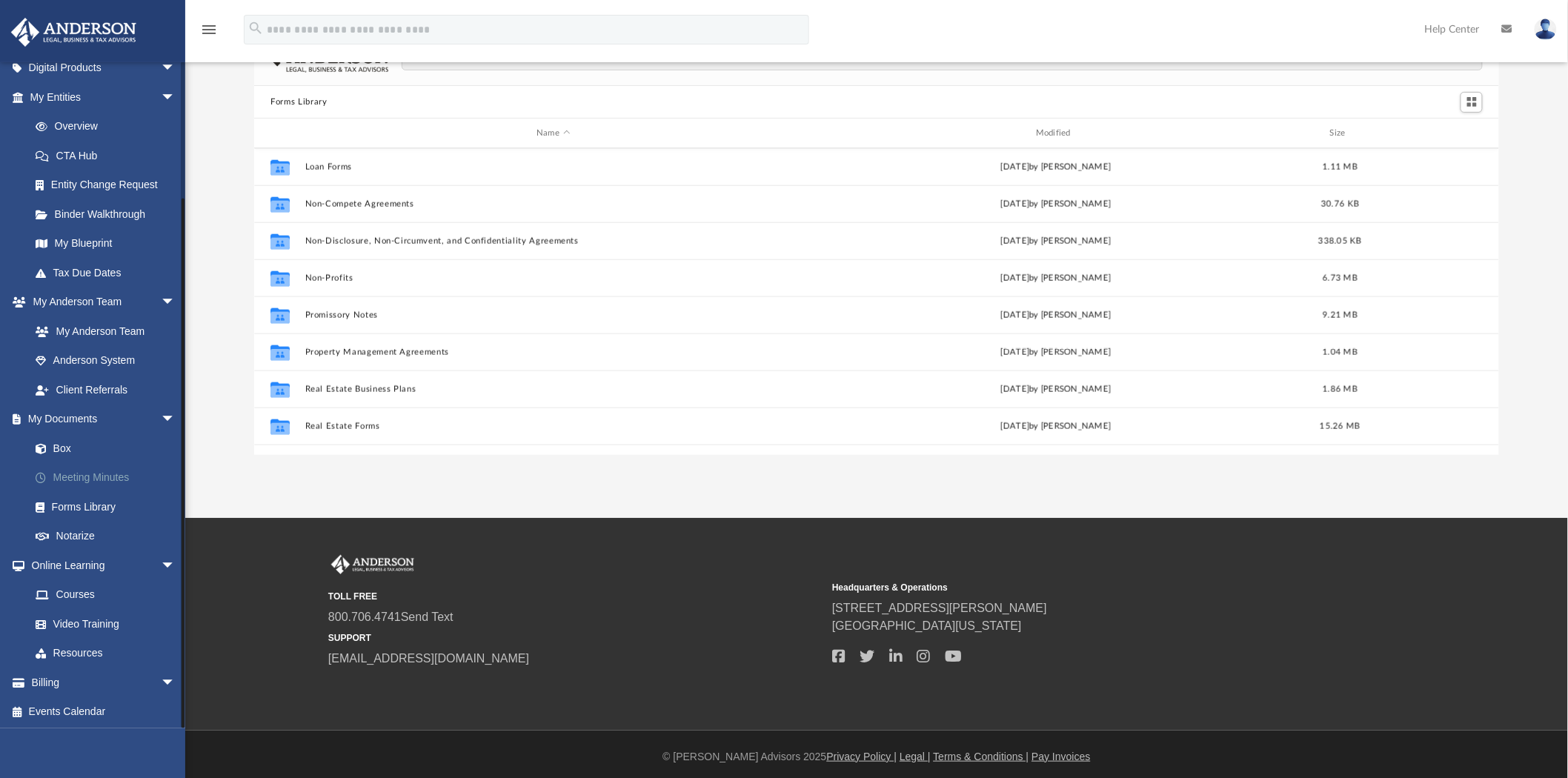
scroll to position [105, 0]
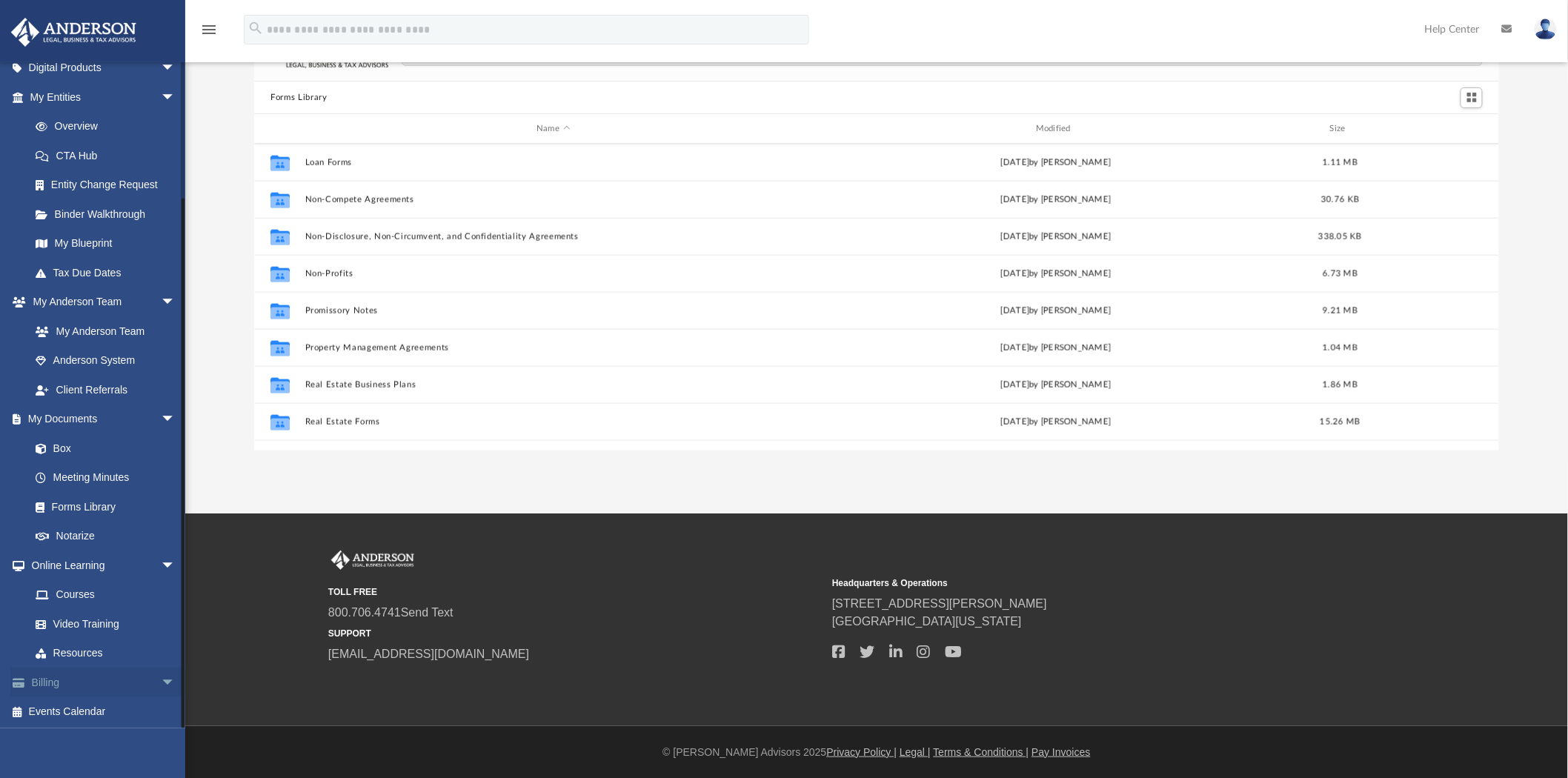
click at [161, 680] on span "arrow_drop_down" at bounding box center [175, 683] width 30 height 30
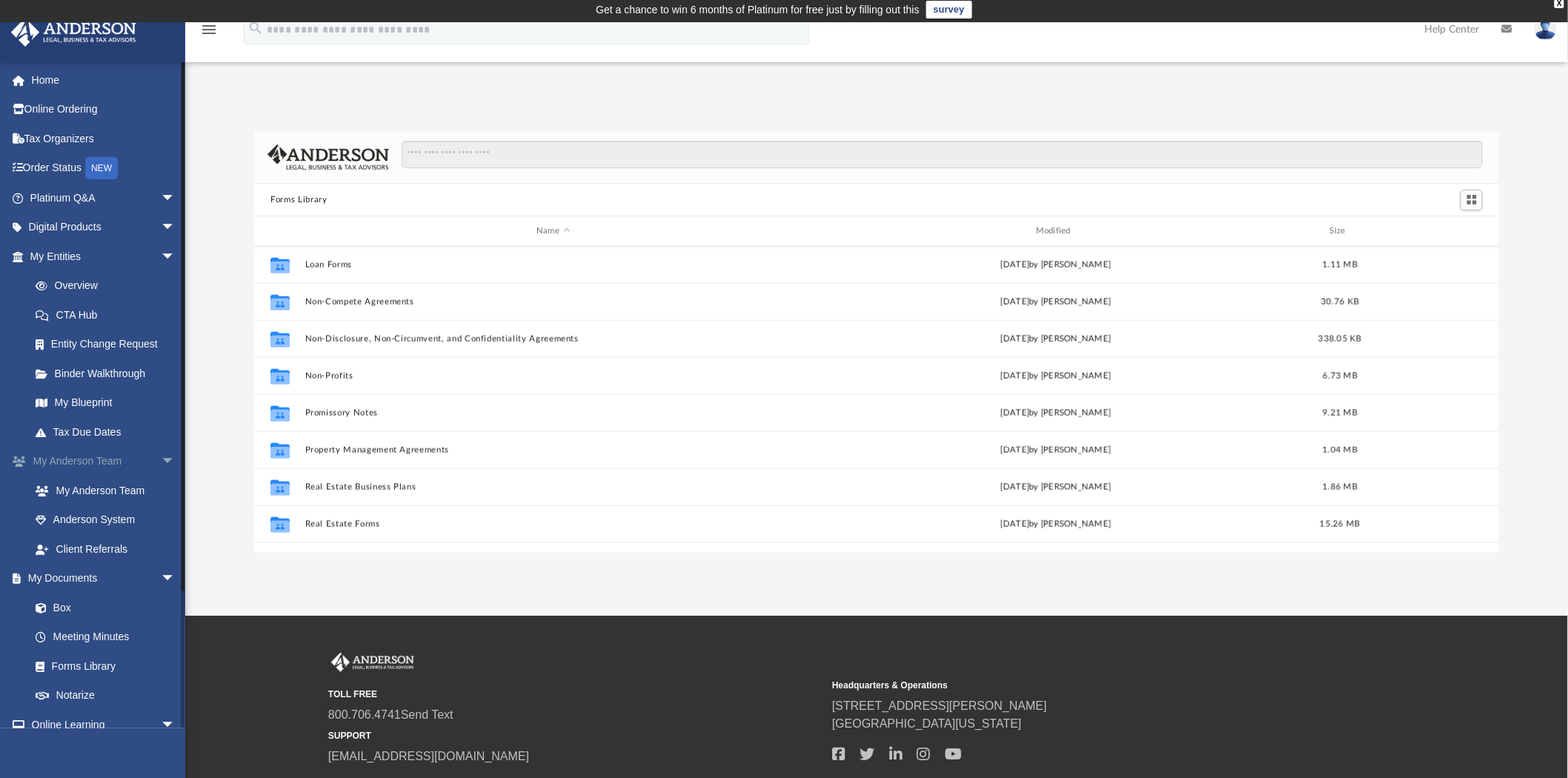
scroll to position [0, 0]
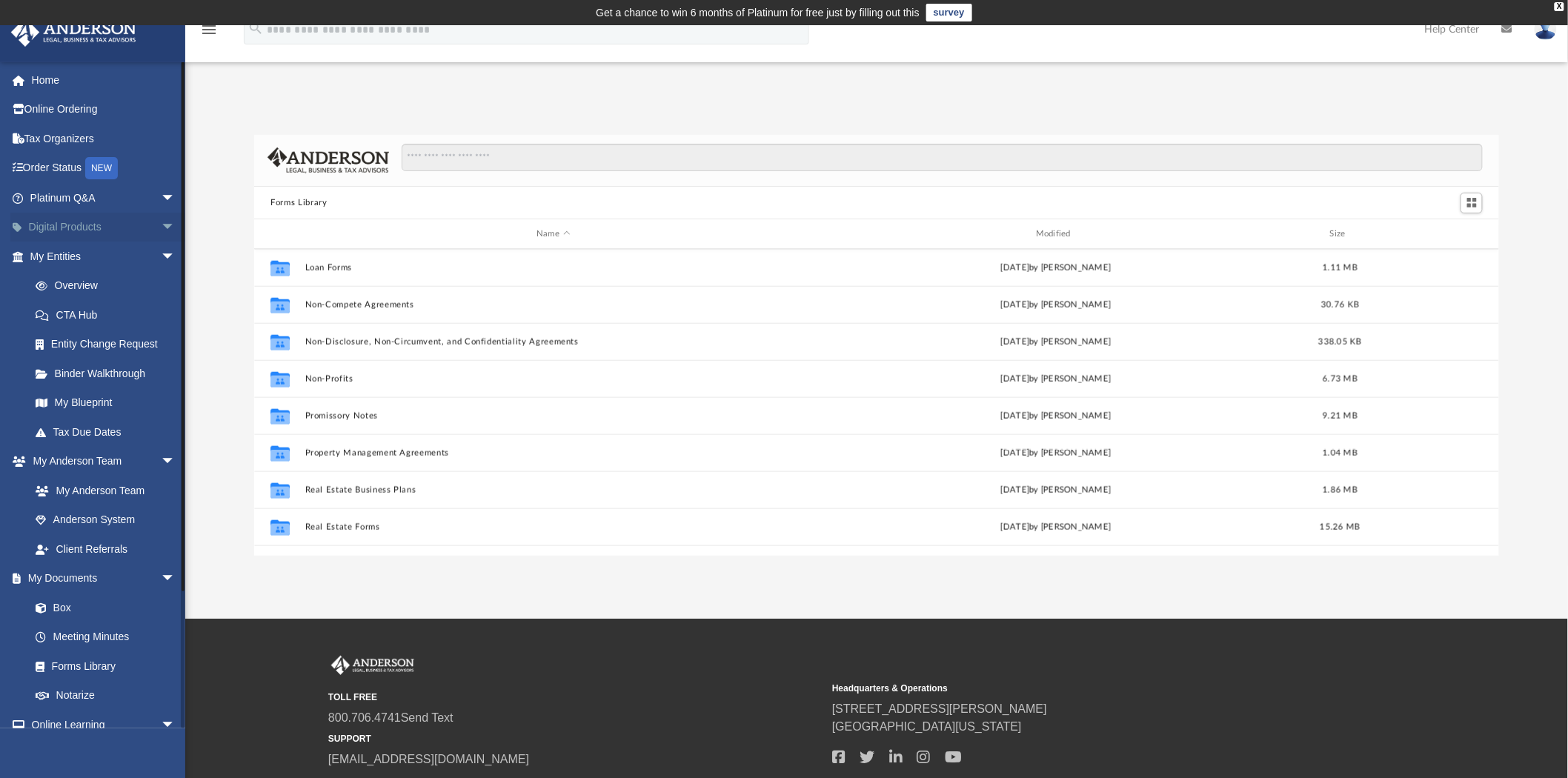
click at [161, 227] on span "arrow_drop_down" at bounding box center [175, 228] width 30 height 30
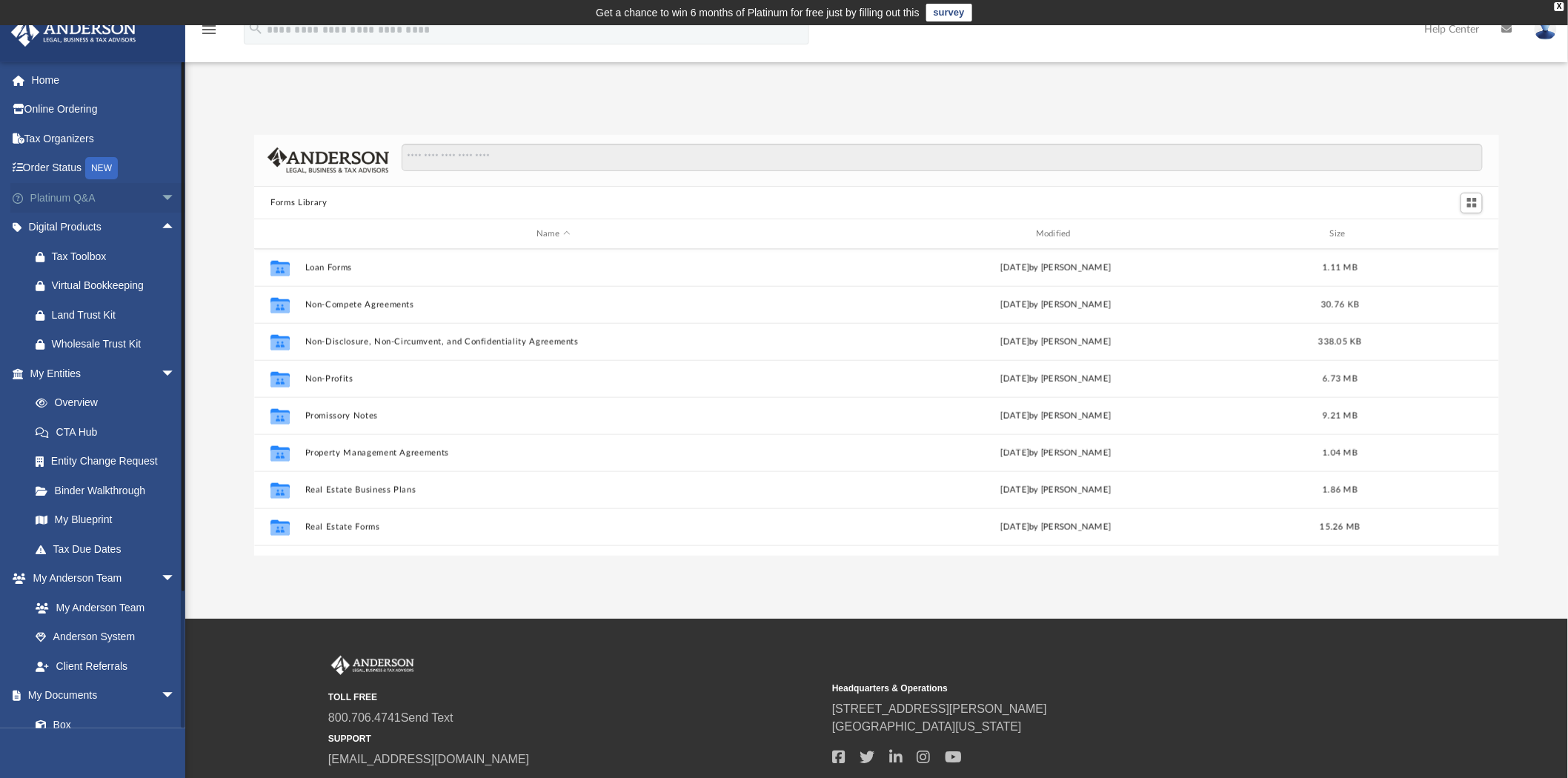
click at [161, 202] on span "arrow_drop_down" at bounding box center [175, 198] width 30 height 30
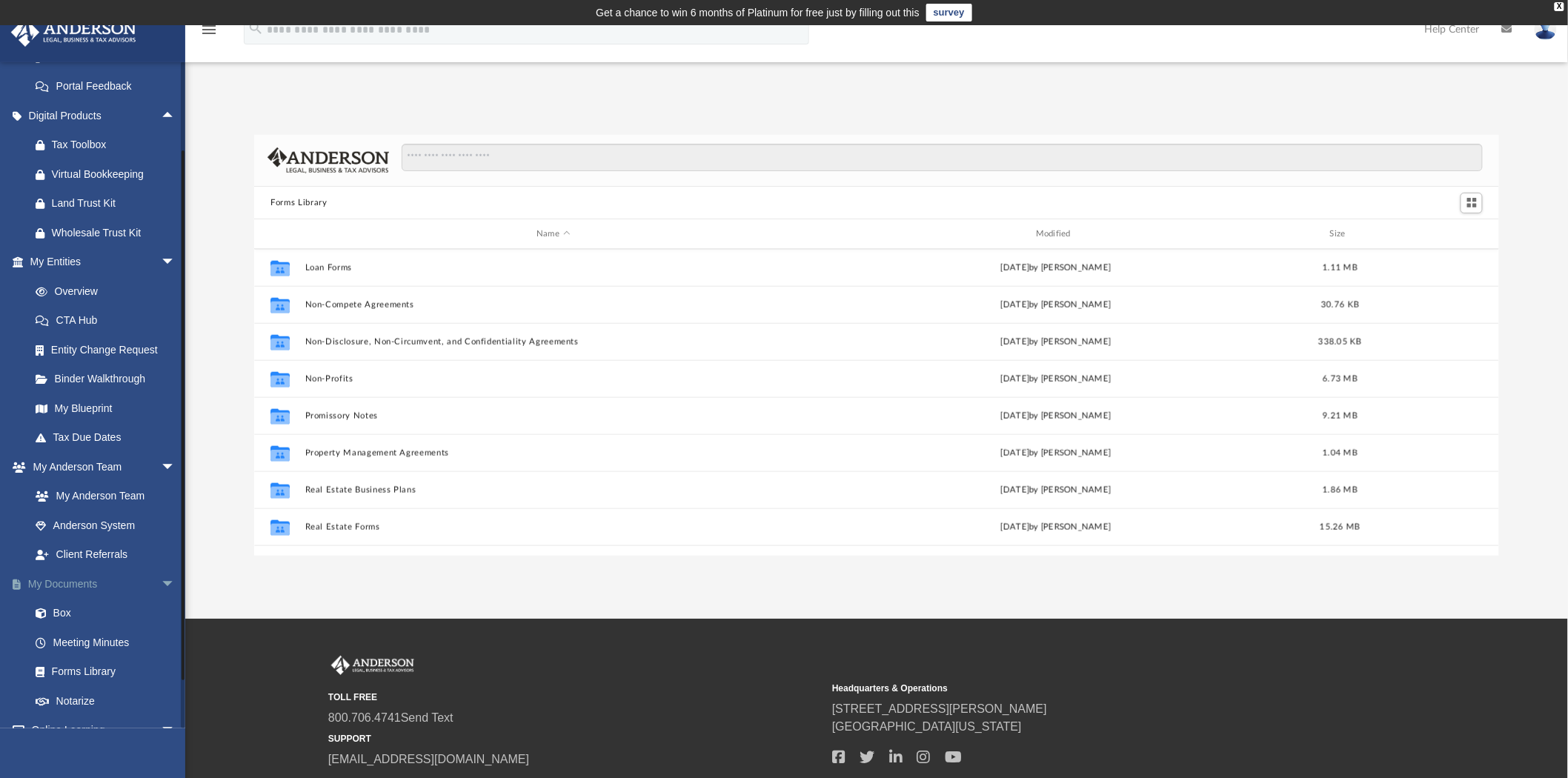
scroll to position [494, 0]
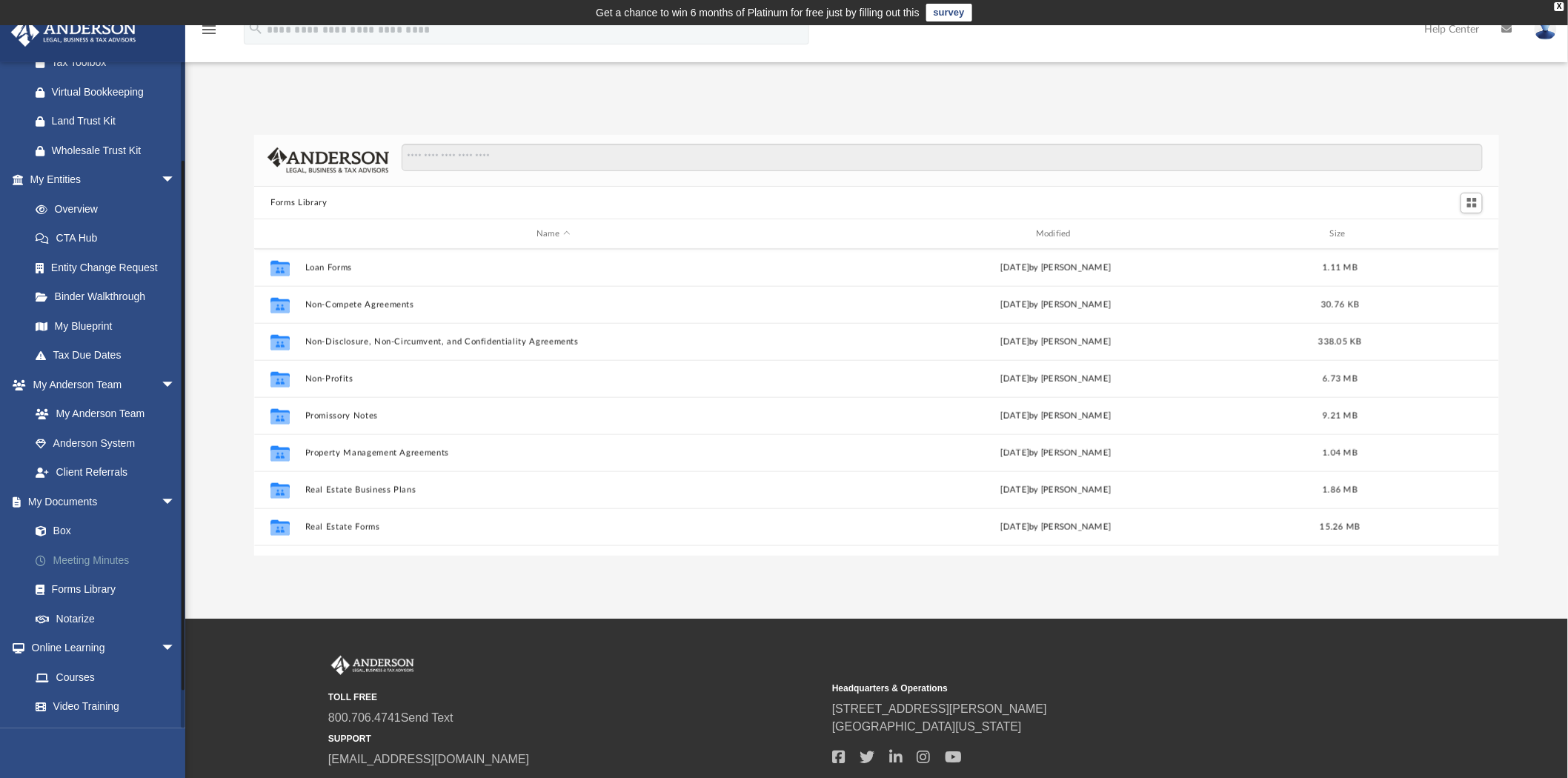
click at [70, 573] on link "Meeting Minutes" at bounding box center [109, 560] width 177 height 30
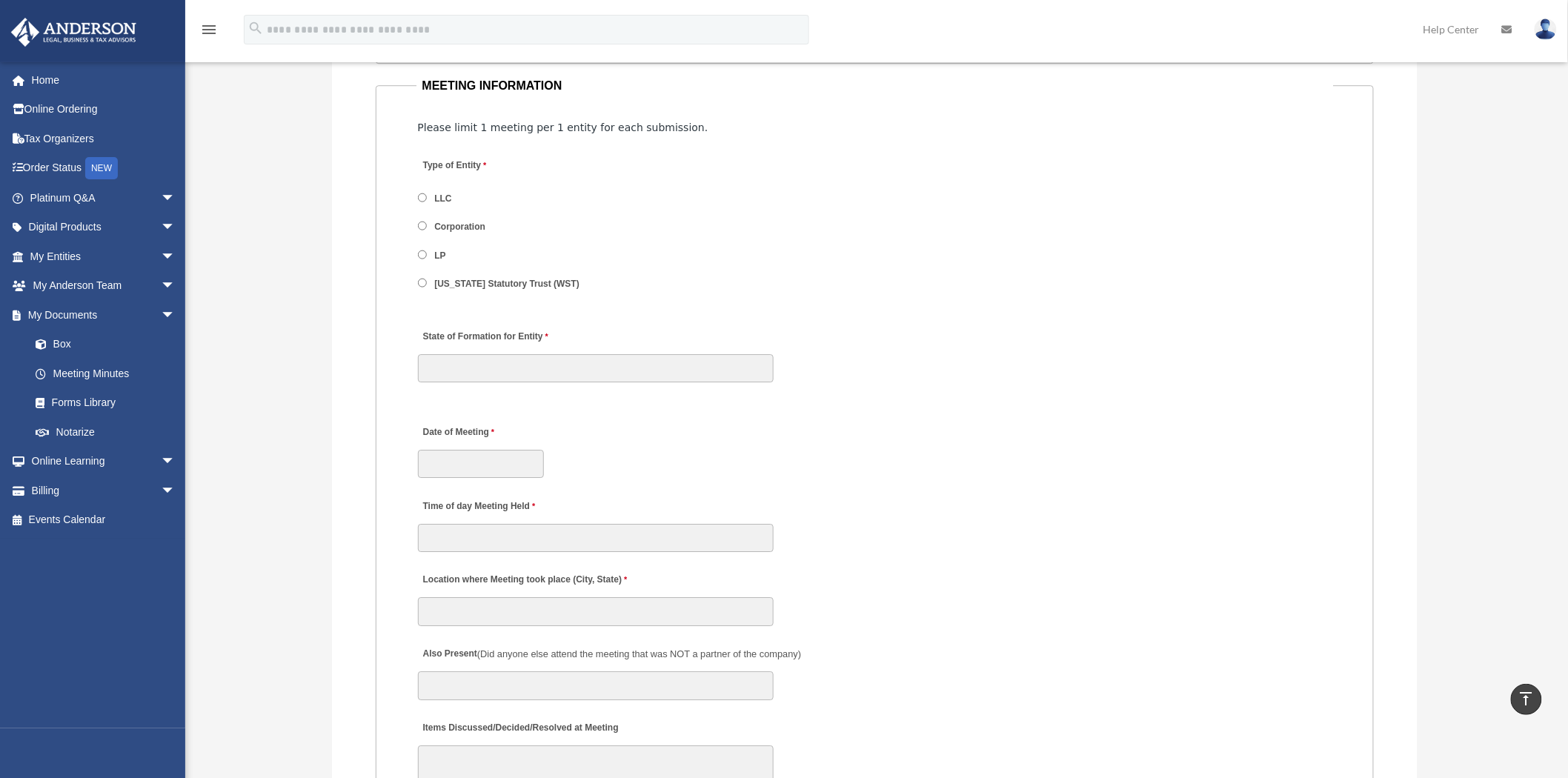
scroll to position [1132, 0]
